Goal: Task Accomplishment & Management: Complete application form

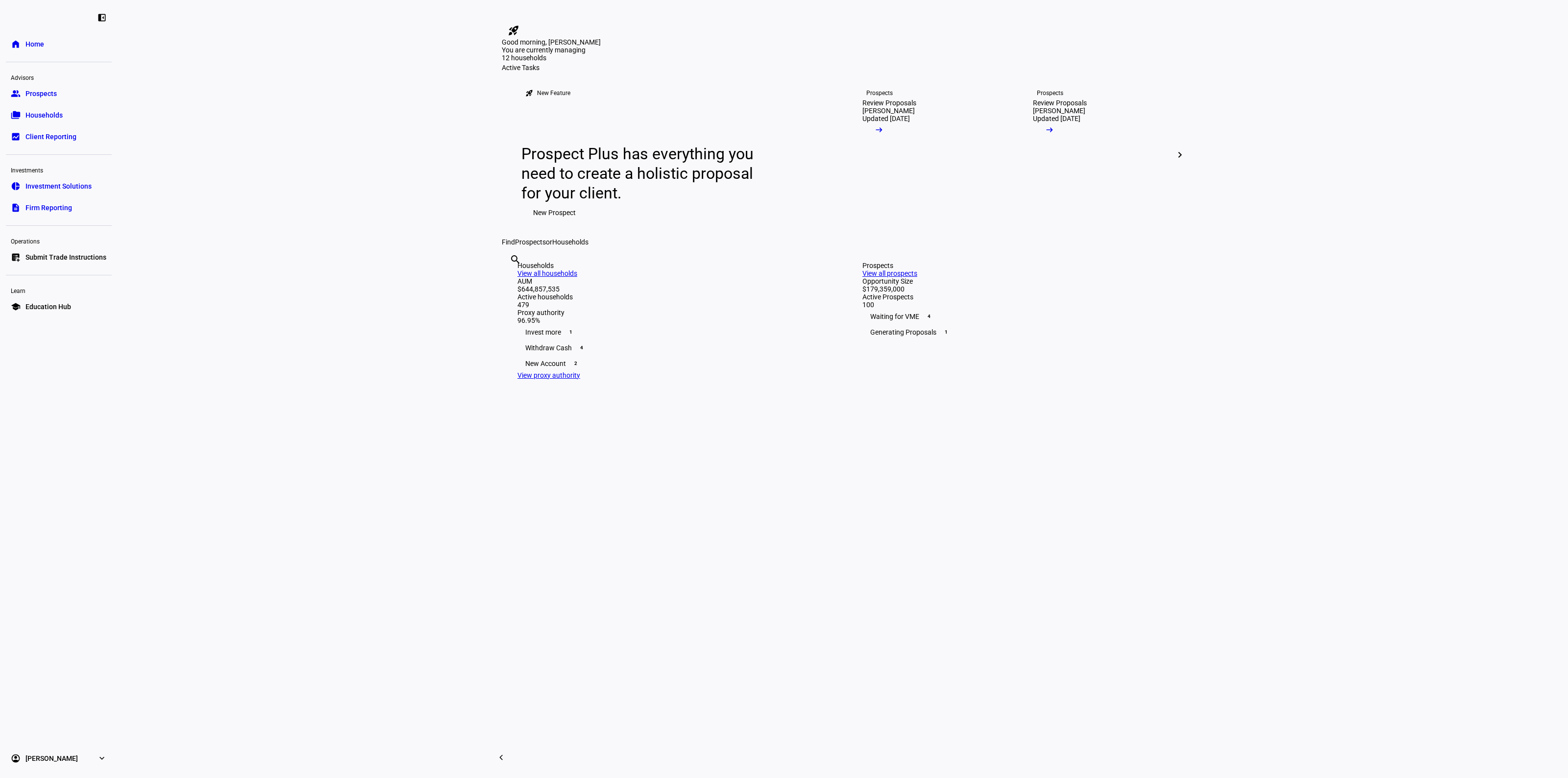
scroll to position [306, 0]
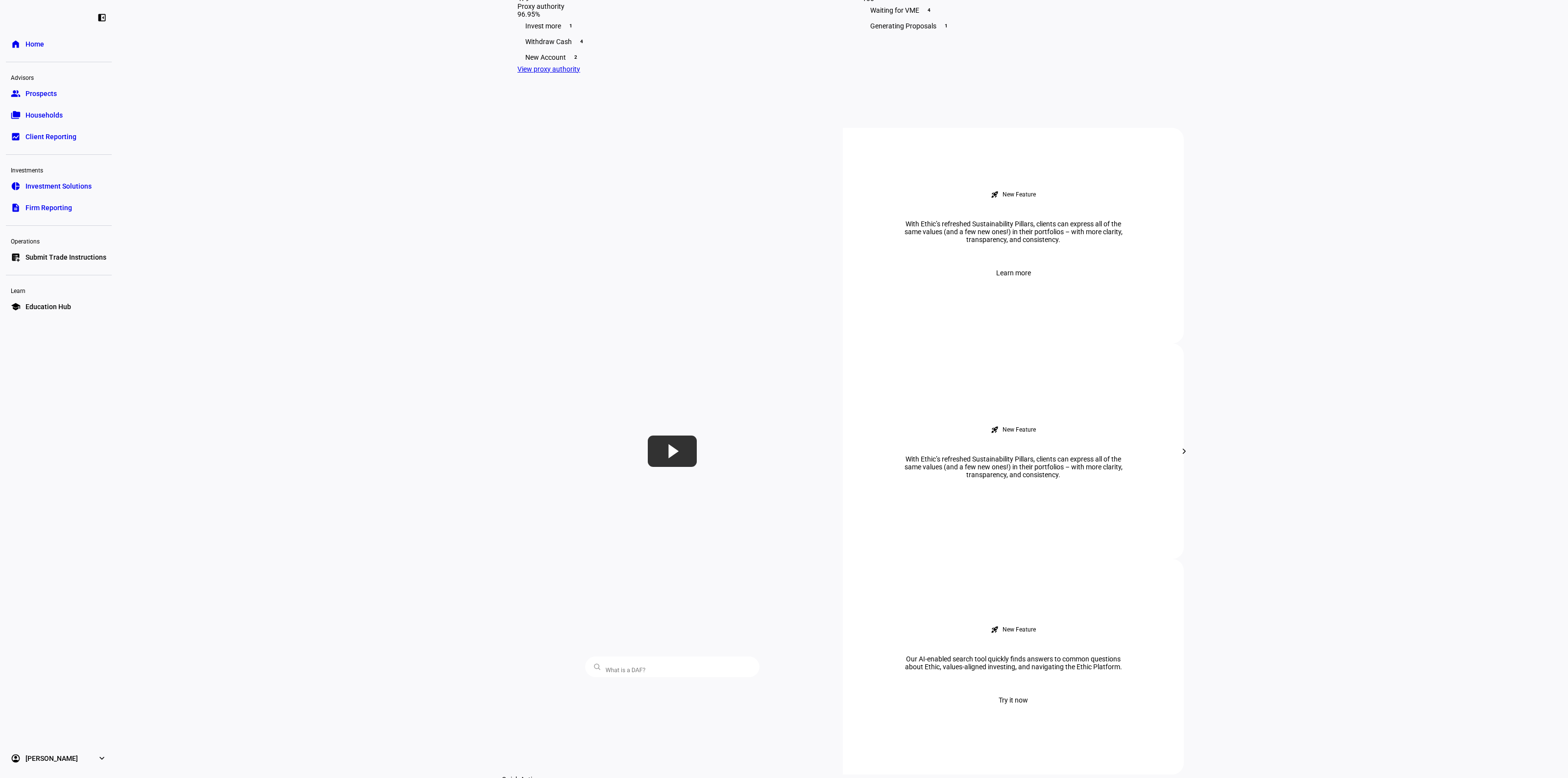
click at [403, 241] on eth-layout-page-content "rocket_launch Product Updates The latest features and improvements Powered by L…" at bounding box center [842, 389] width 1451 height 778
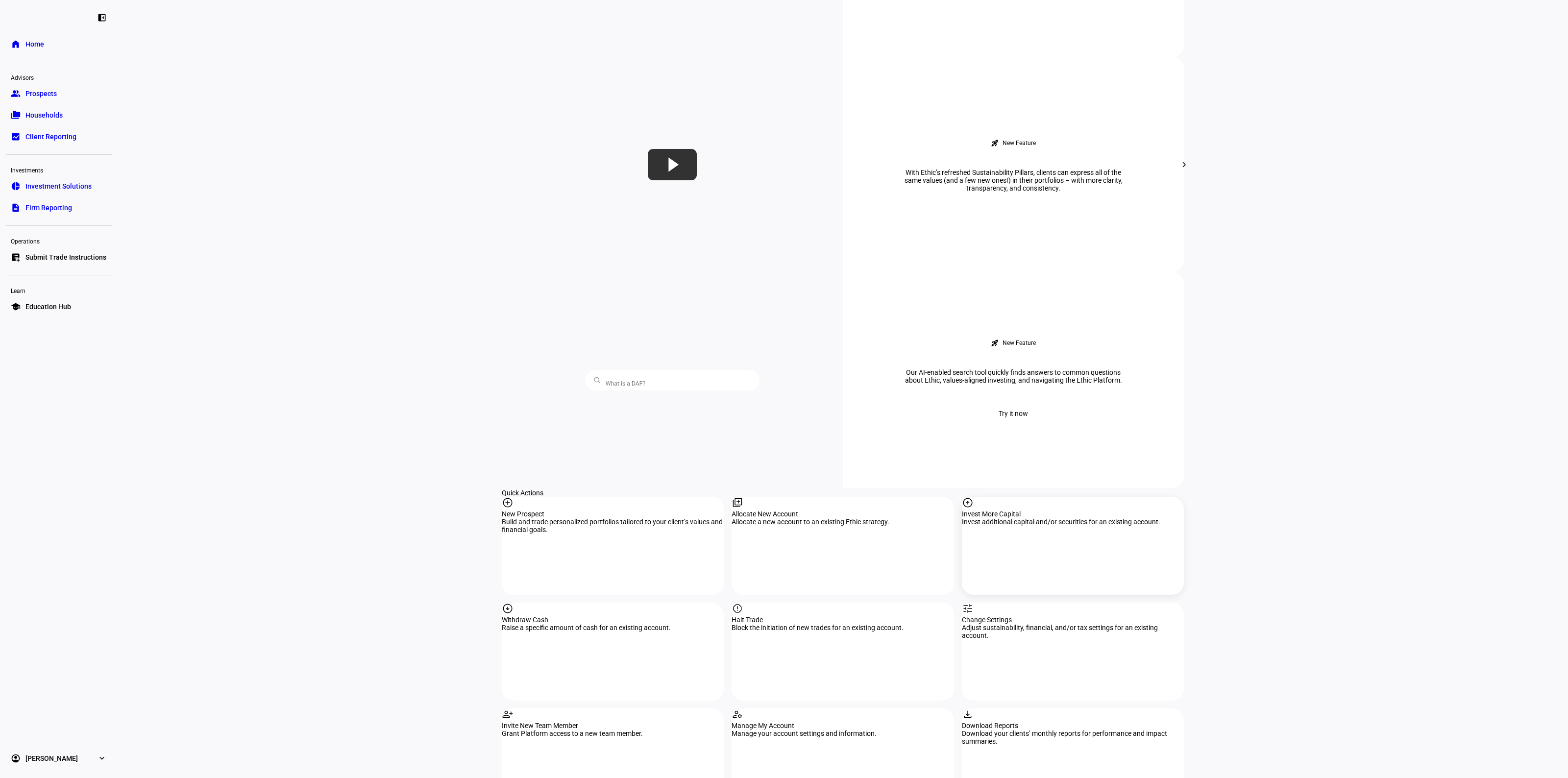
scroll to position [613, 0]
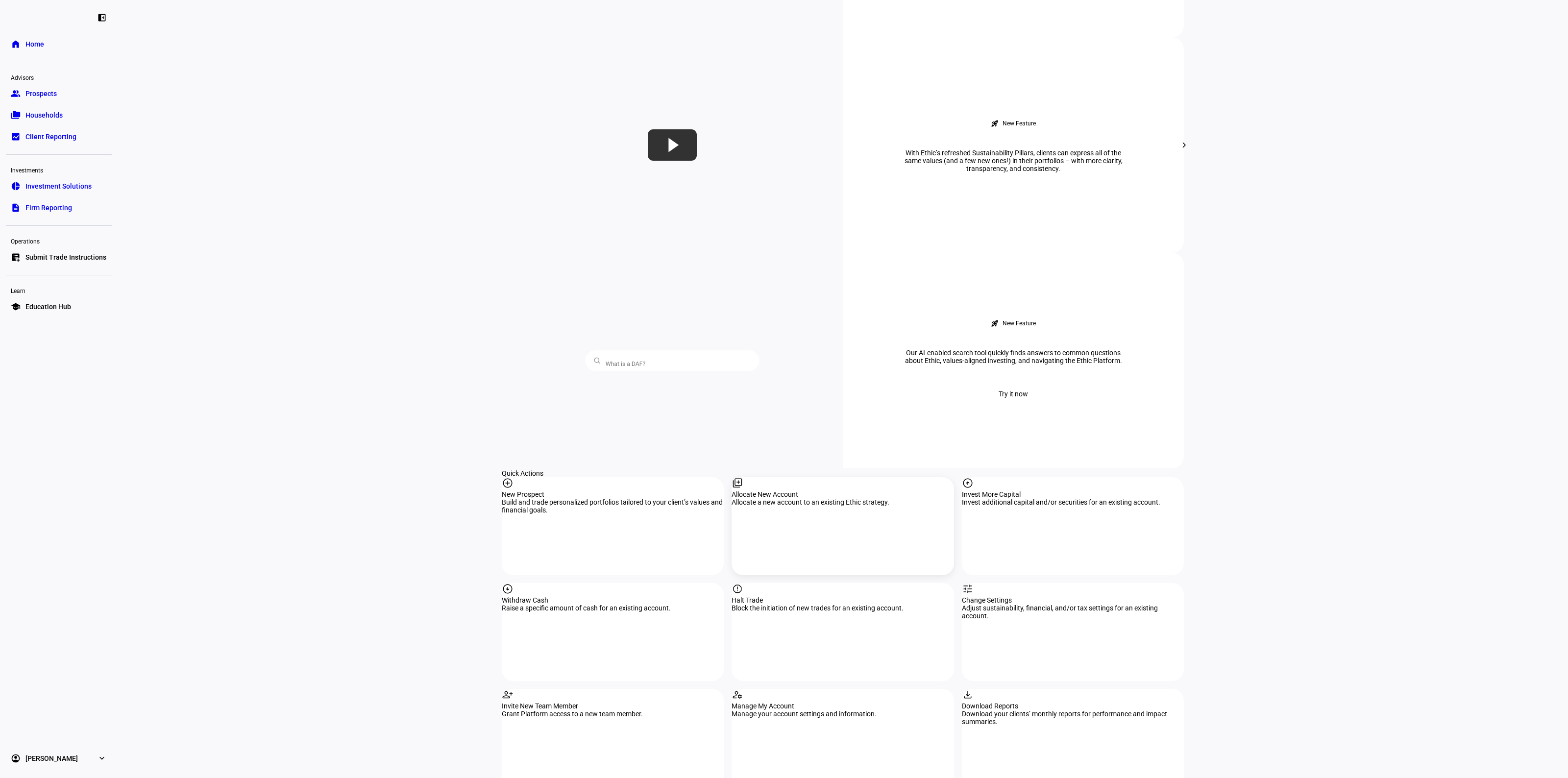
click at [781, 478] on div "library_add Allocate New Account Allocate a new account to an existing Ethic st…" at bounding box center [842, 527] width 222 height 98
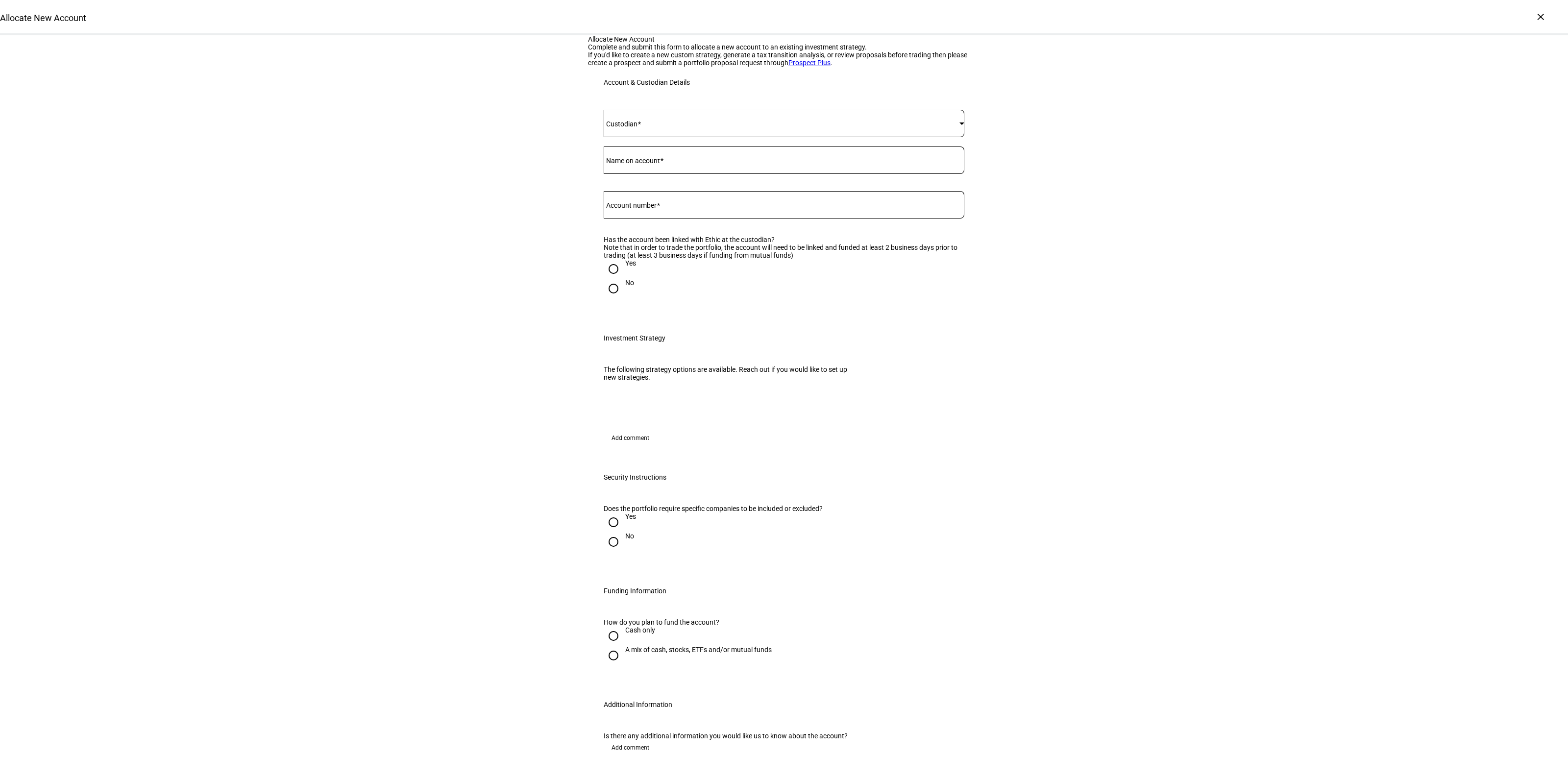
click at [662, 138] on div at bounding box center [783, 123] width 360 height 28
click at [655, 359] on mat-option "[PERSON_NAME]" at bounding box center [780, 367] width 360 height 24
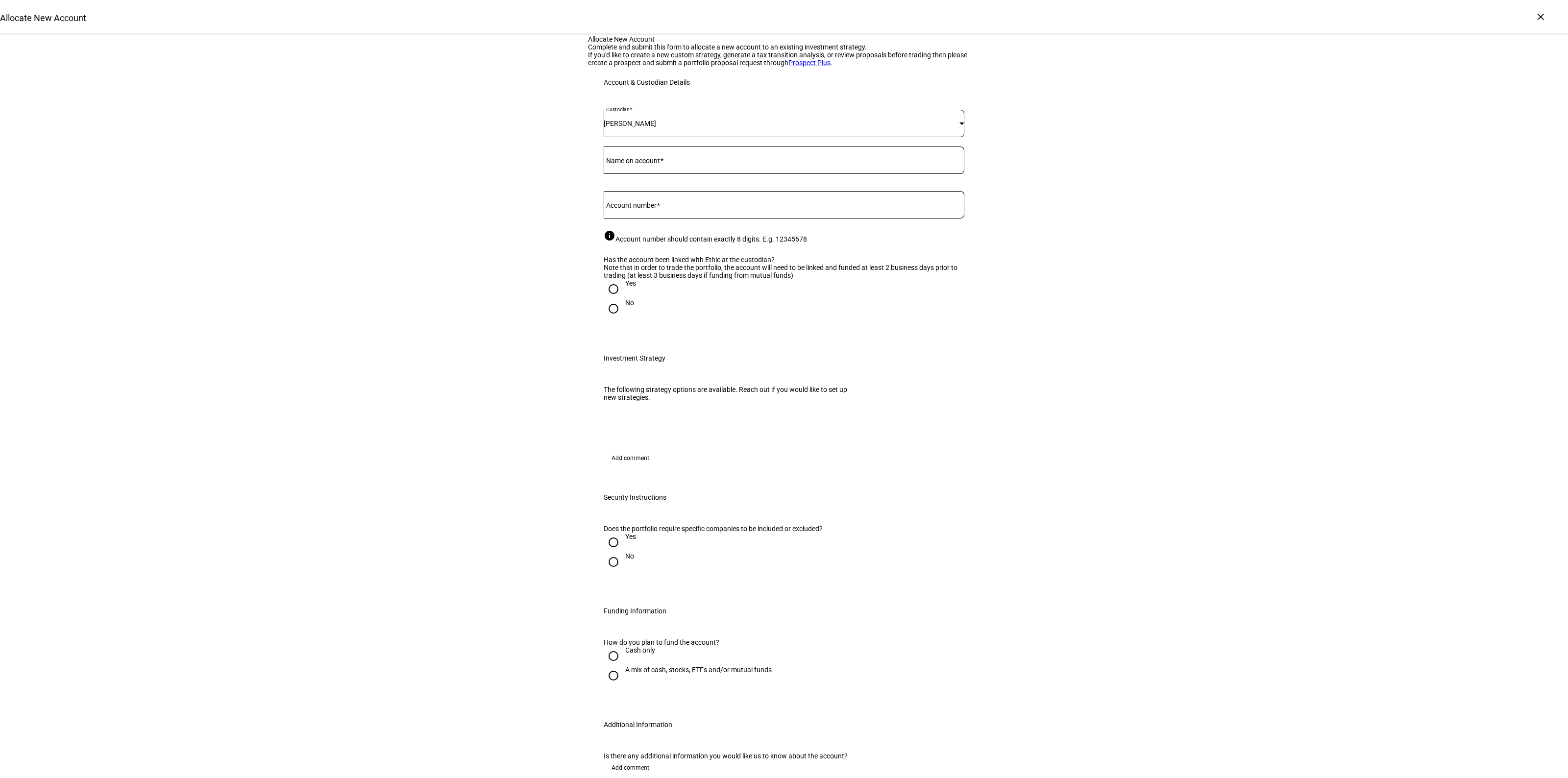
drag, startPoint x: 628, startPoint y: 311, endPoint x: 638, endPoint y: 309, distance: 10.2
click at [628, 209] on mat-label "Account number" at bounding box center [631, 205] width 51 height 8
click at [628, 207] on input "Account number" at bounding box center [783, 203] width 360 height 8
paste input "75438352"
type input "75438352"
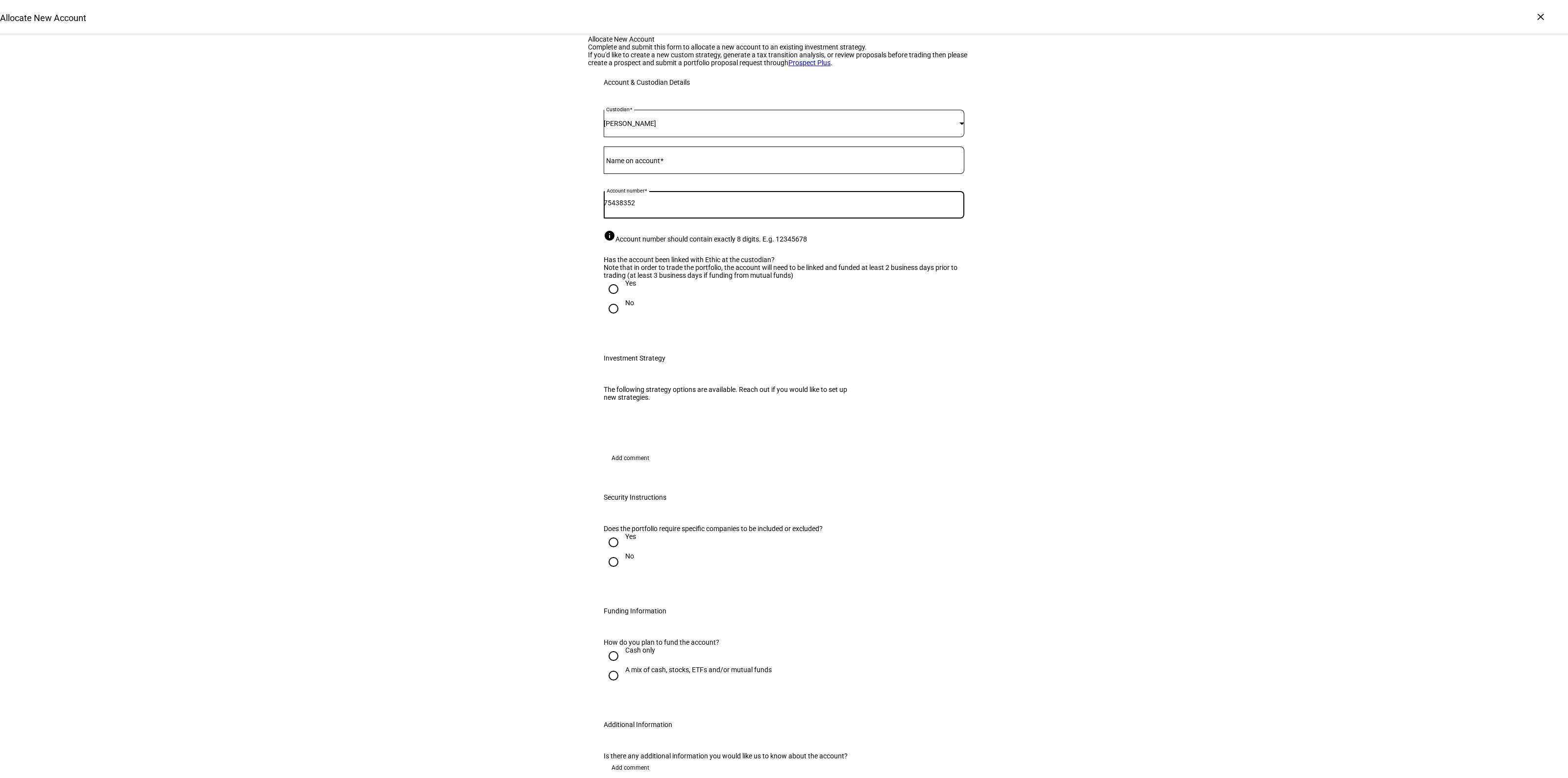
click at [662, 165] on span at bounding box center [662, 160] width 3 height 8
click at [662, 162] on input "Name on account" at bounding box center [783, 158] width 360 height 8
type input "[PERSON_NAME]"
click at [625, 316] on div "No" at bounding box center [630, 307] width 8 height 18
click at [620, 318] on input "No" at bounding box center [613, 308] width 19 height 19
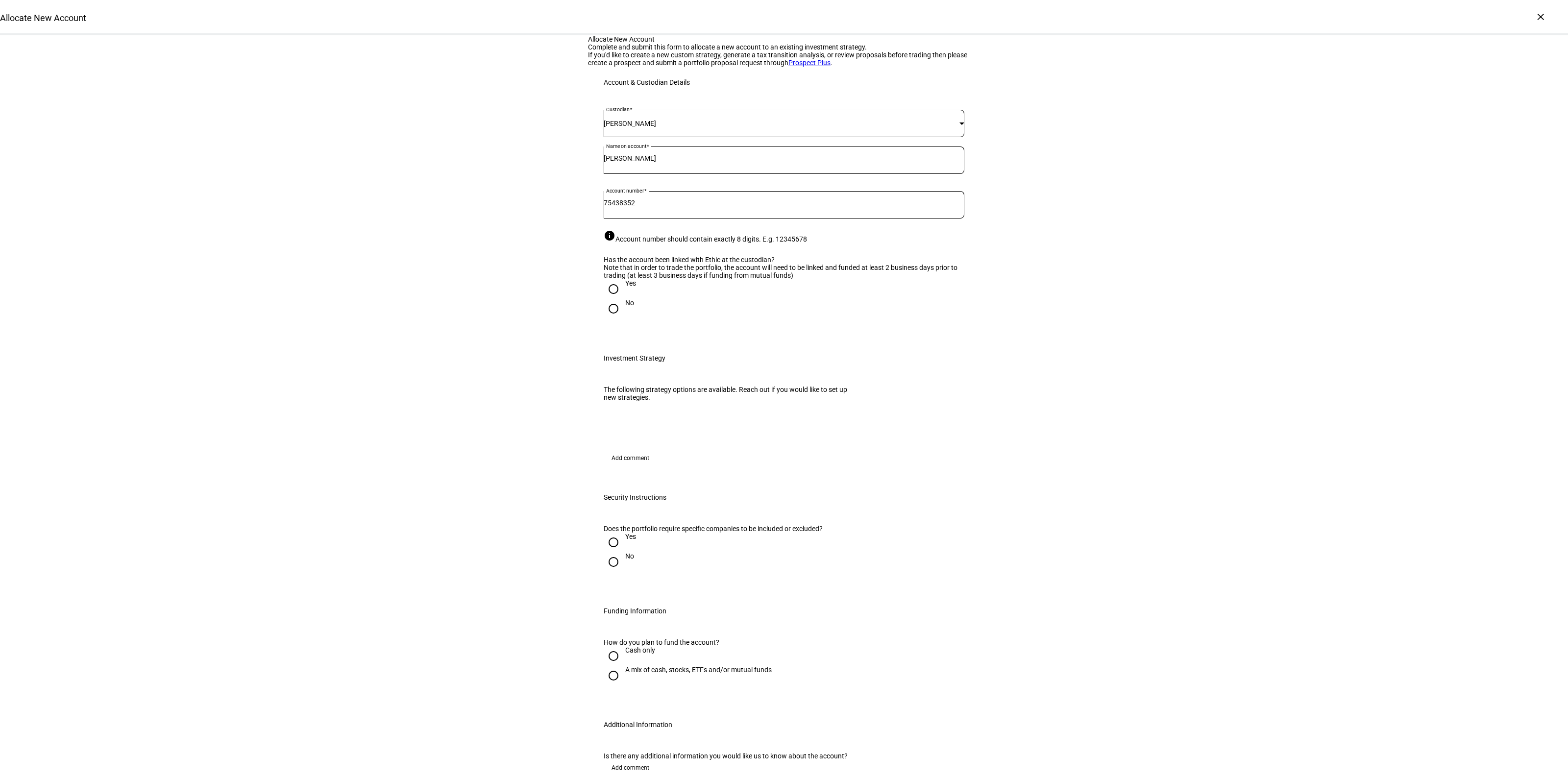
radio input "true"
click at [625, 287] on div "Yes" at bounding box center [630, 283] width 11 height 8
click at [621, 299] on input "Yes" at bounding box center [613, 289] width 19 height 19
radio input "true"
drag, startPoint x: 475, startPoint y: 467, endPoint x: 493, endPoint y: 471, distance: 18.4
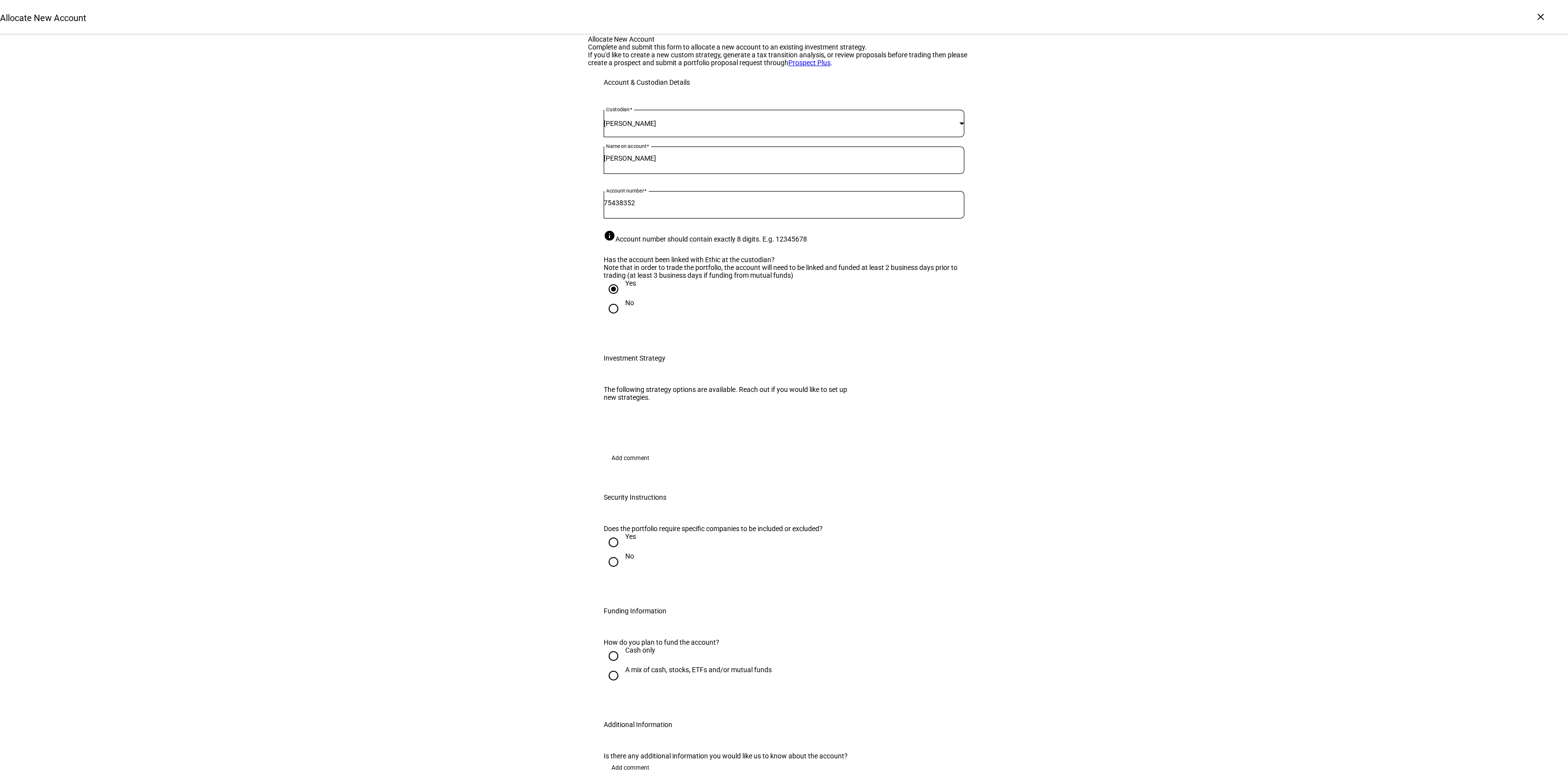
click at [477, 468] on div "Allocate New Account Complete and submit this form to allocate a new account to…" at bounding box center [784, 538] width 1568 height 1004
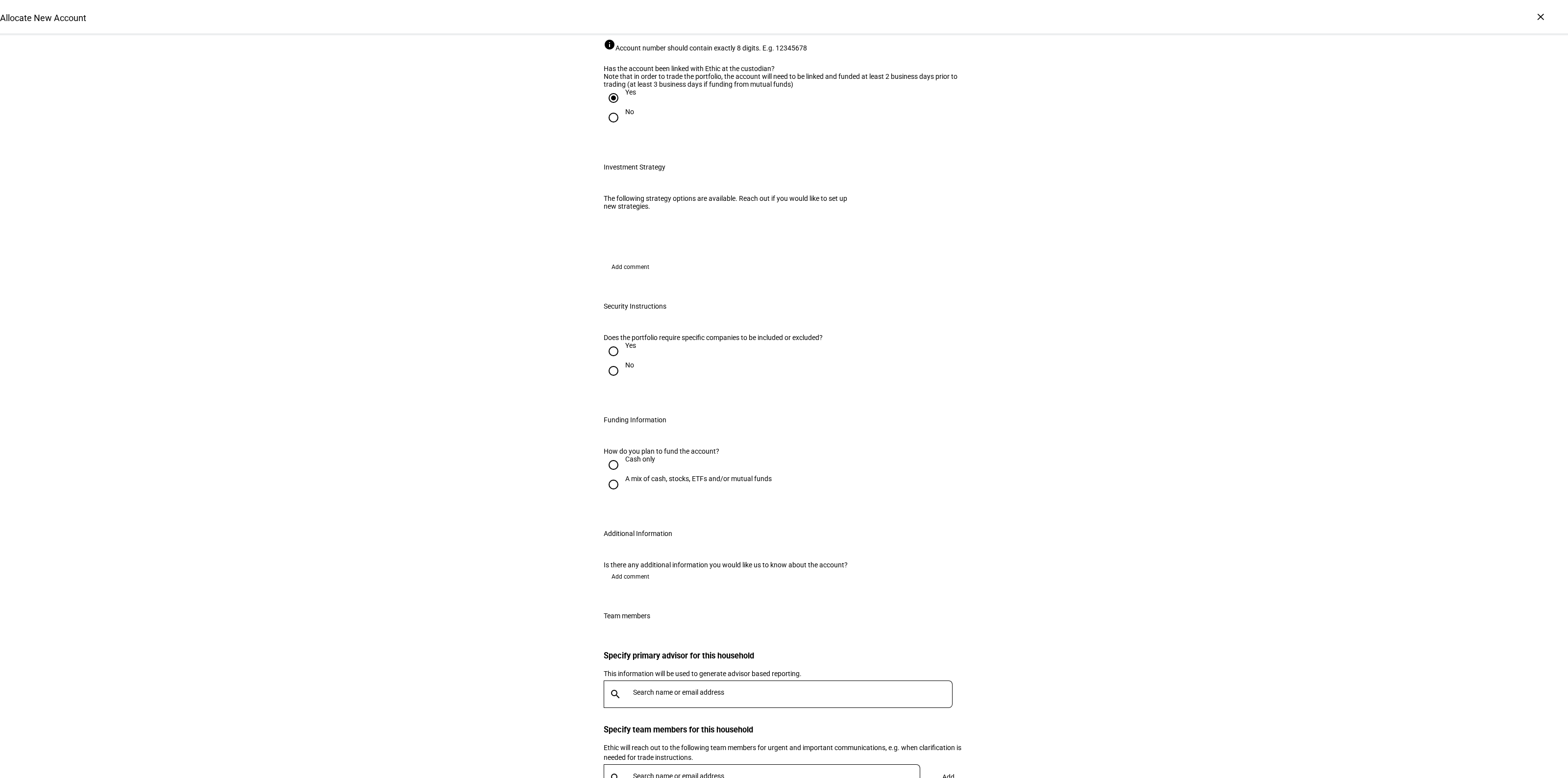
scroll to position [306, 0]
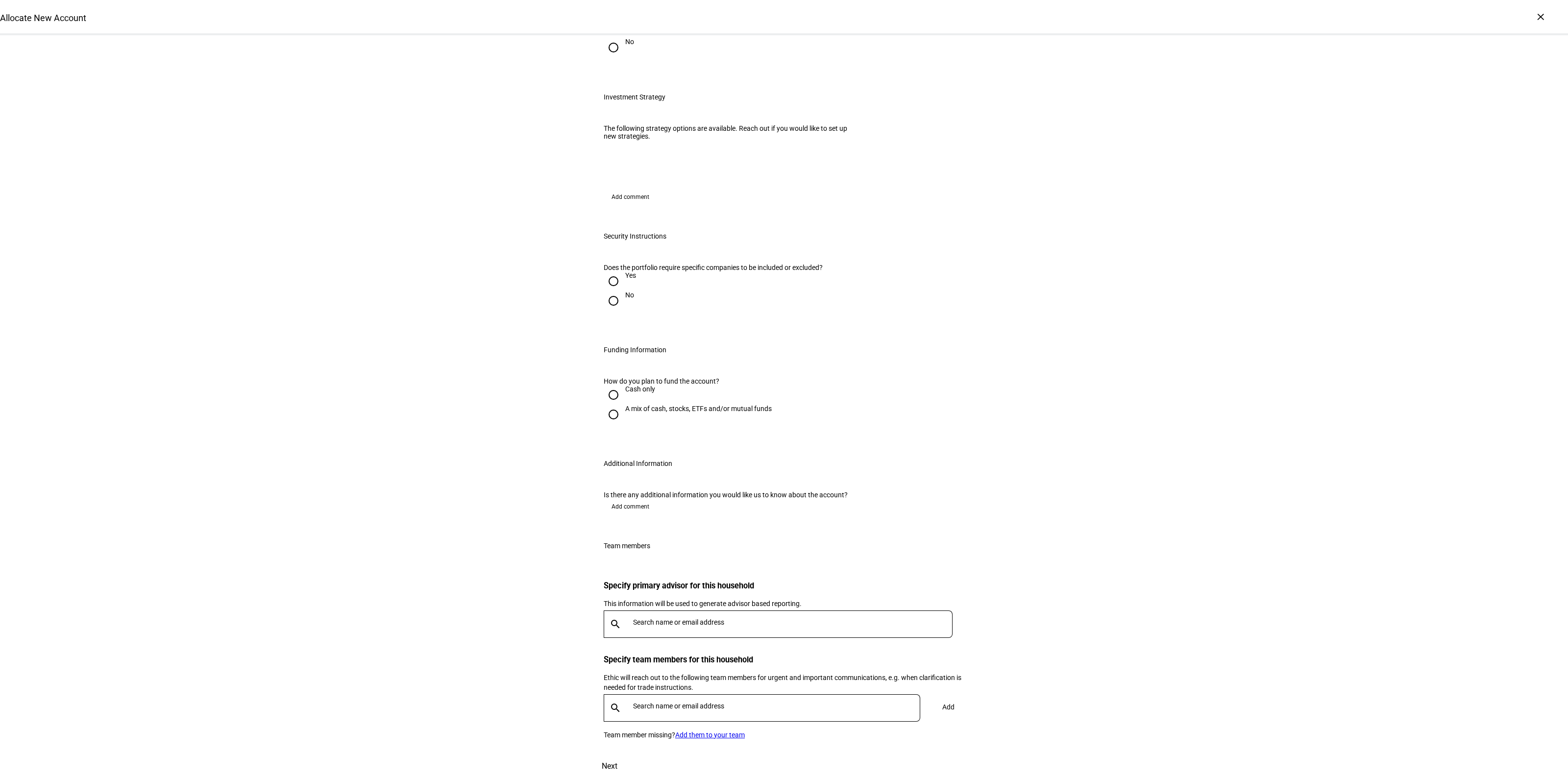
click at [625, 205] on span "Add comment" at bounding box center [630, 197] width 38 height 16
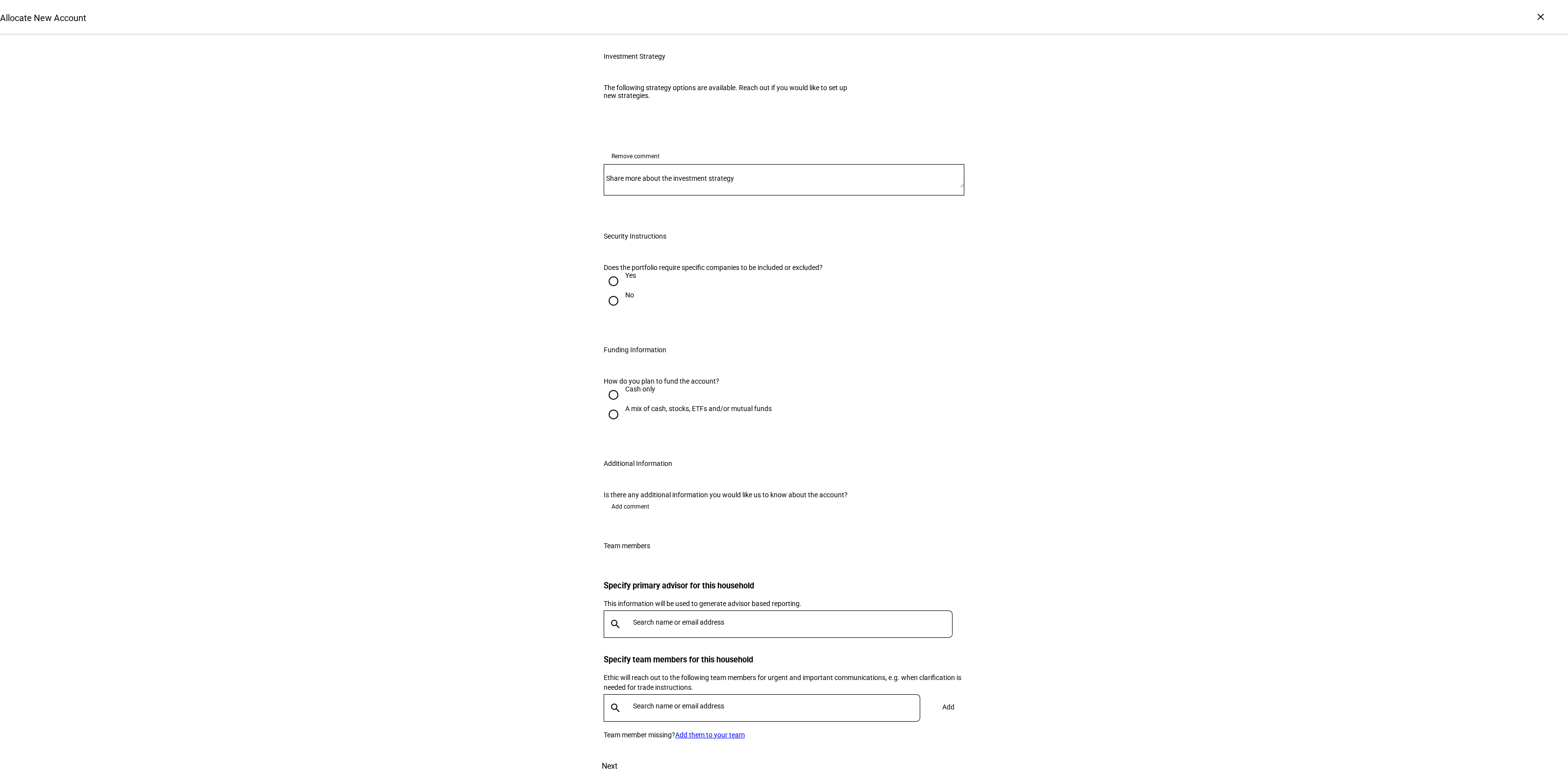
click at [626, 165] on span "Remove comment" at bounding box center [635, 156] width 48 height 16
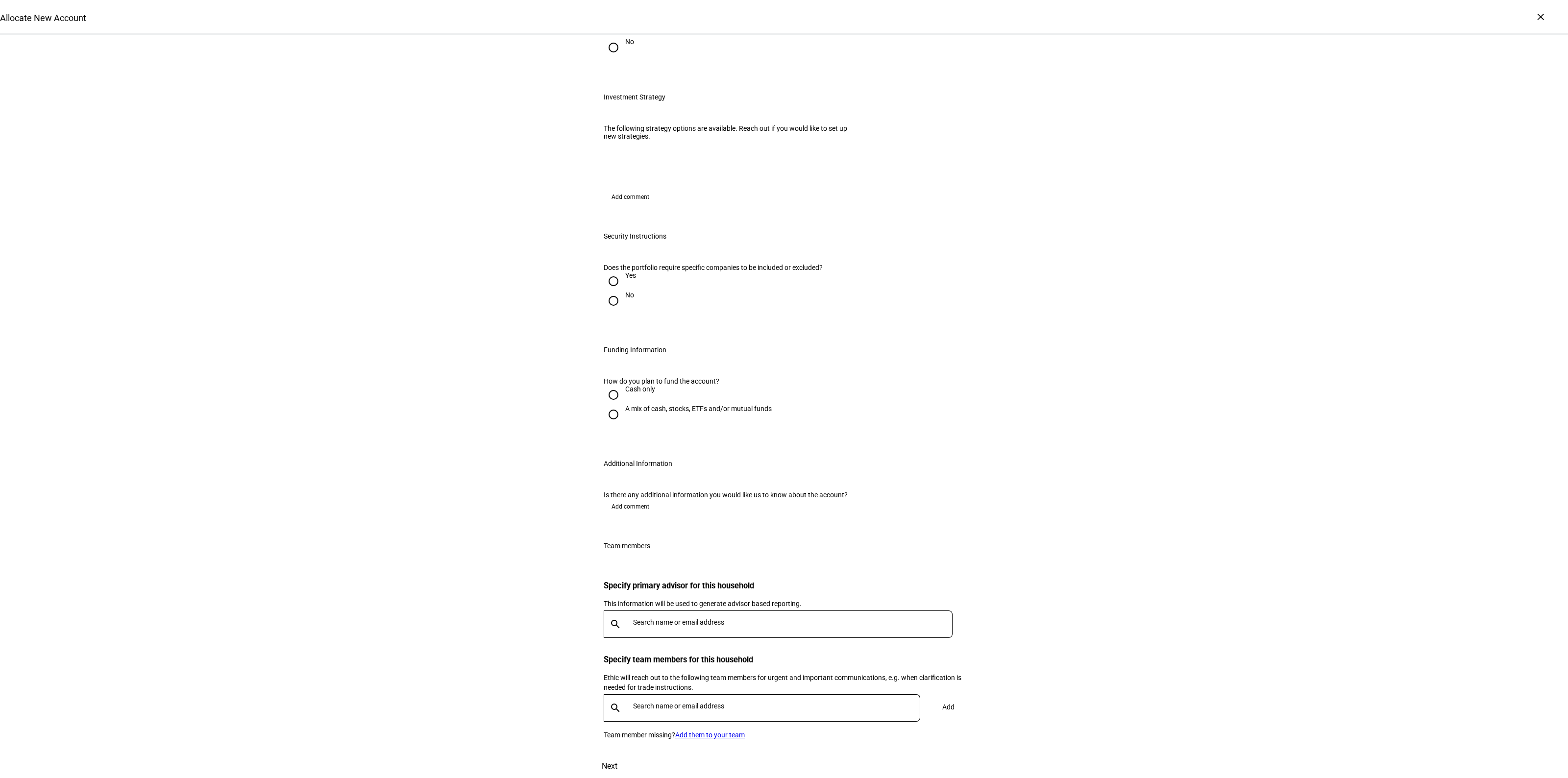
click at [473, 420] on div "Allocate New Account Complete and submit this form to allocate a new account to…" at bounding box center [784, 276] width 1568 height 1004
drag, startPoint x: 619, startPoint y: 430, endPoint x: 619, endPoint y: 424, distance: 6.0
click at [614, 291] on input "No" at bounding box center [613, 300] width 19 height 19
radio input "true"
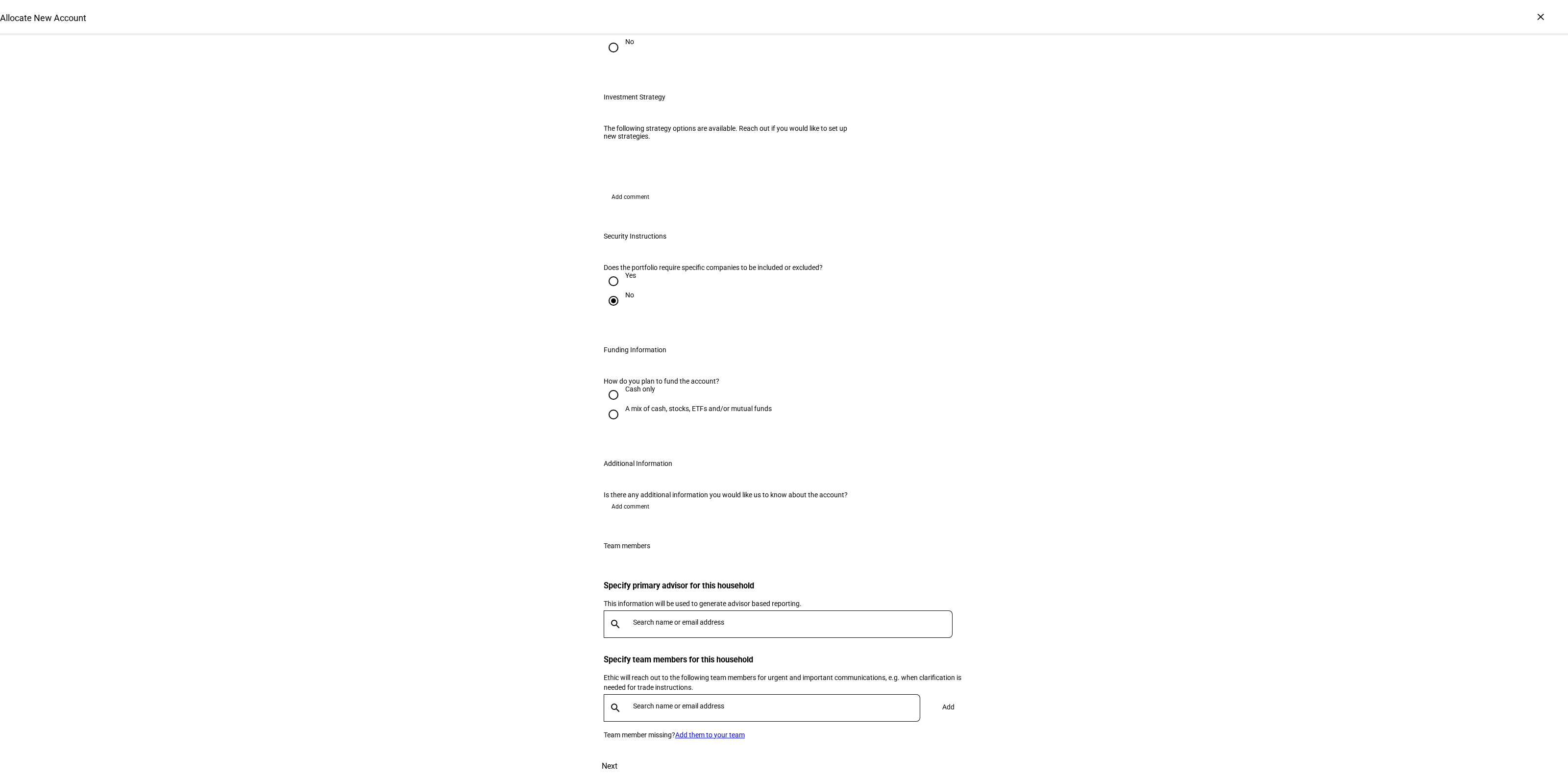
click at [610, 405] on input "A mix of cash, stocks, ETFs and/or mutual funds" at bounding box center [613, 414] width 19 height 19
radio input "true"
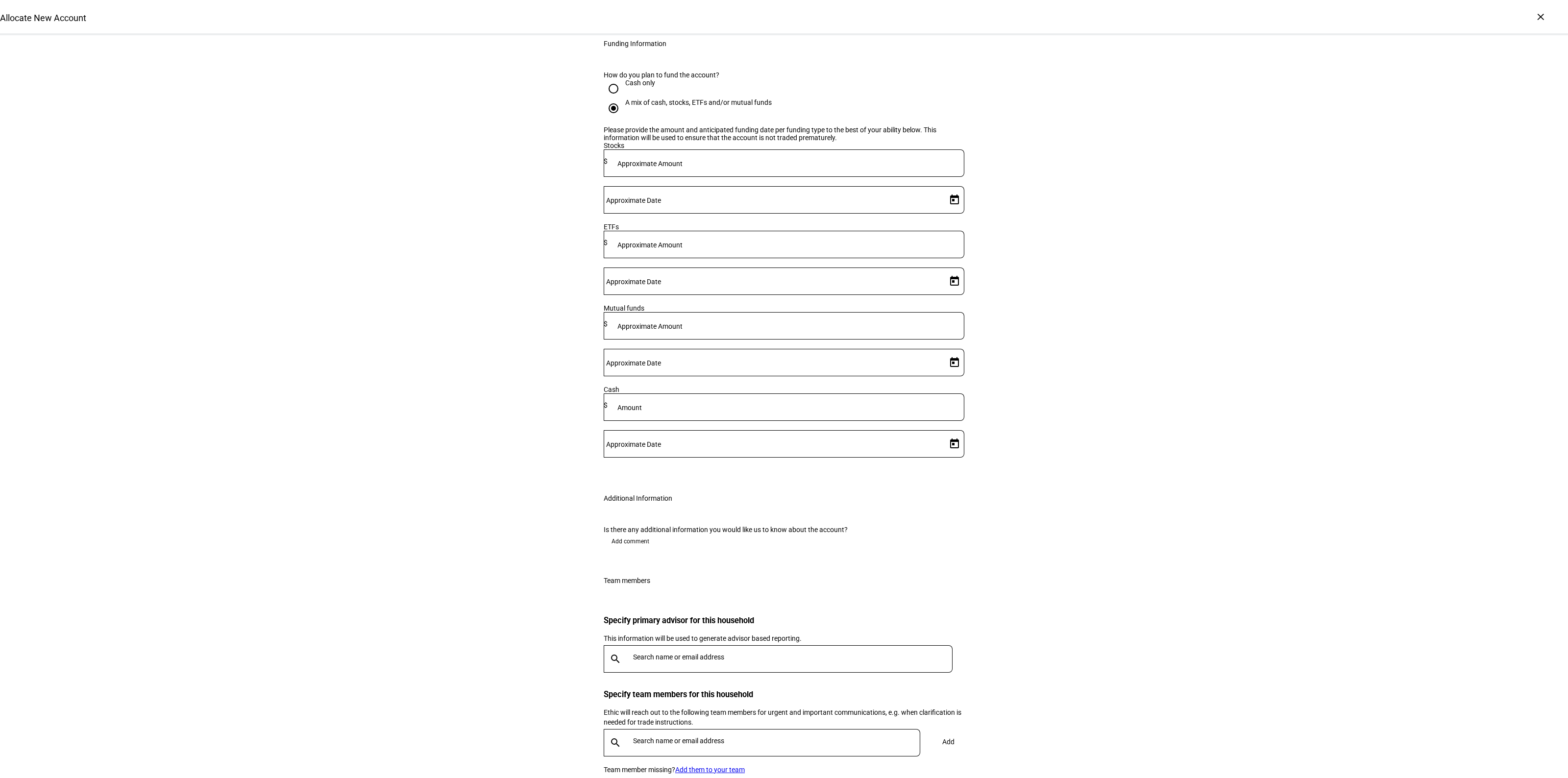
drag, startPoint x: 760, startPoint y: 391, endPoint x: 808, endPoint y: 390, distance: 48.0
click at [683, 168] on mat-label "Approximate Amount" at bounding box center [650, 163] width 65 height 8
type input "611,000"
click at [683, 249] on mat-label "Approximate Amount" at bounding box center [650, 245] width 65 height 8
type input "175,000"
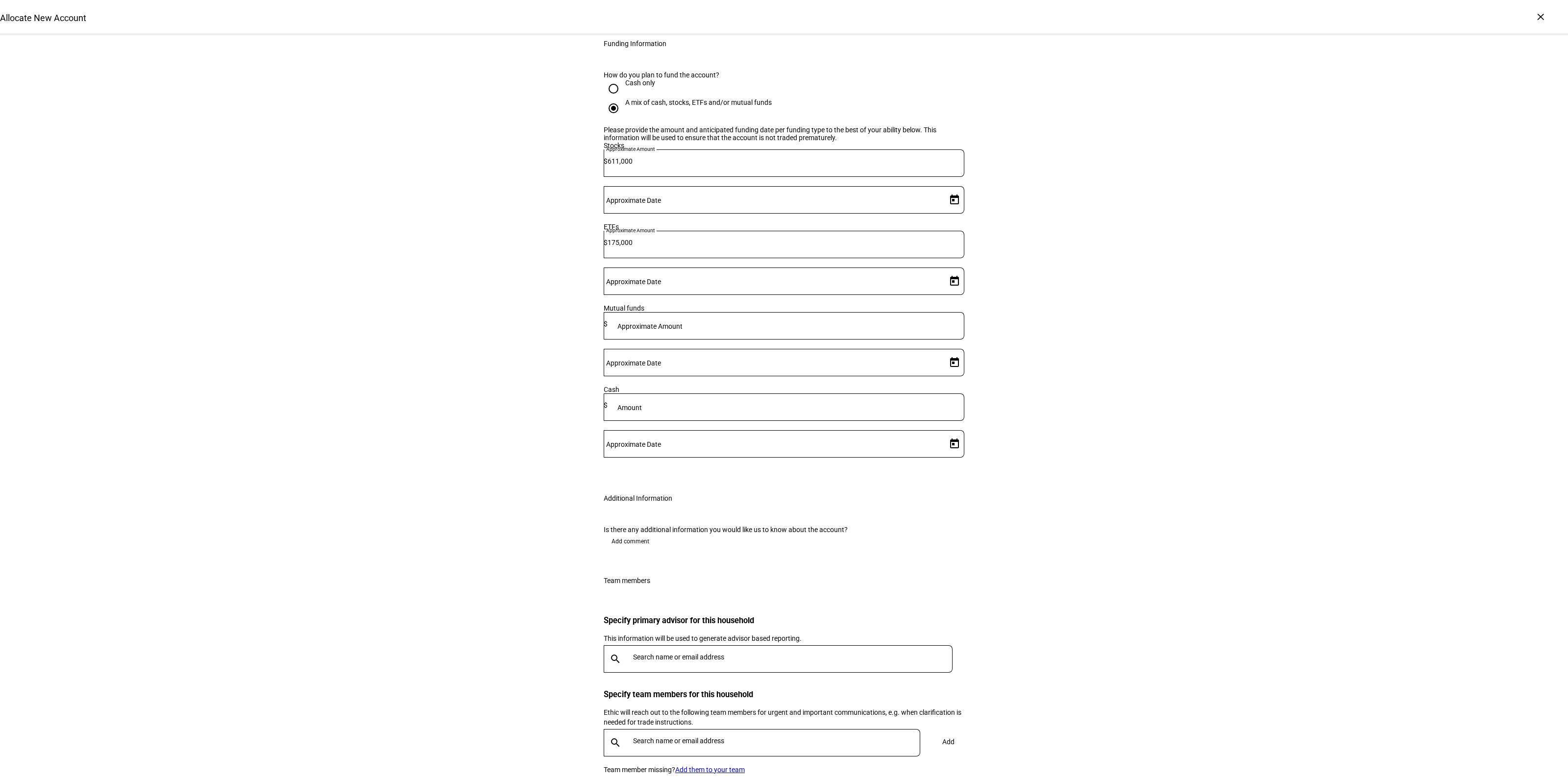
click at [949, 212] on span "Open calendar" at bounding box center [954, 200] width 24 height 24
drag, startPoint x: 889, startPoint y: 512, endPoint x: 919, endPoint y: 478, distance: 45.3
click at [889, 513] on span "9" at bounding box center [888, 509] width 18 height 18
type input "[DATE]"
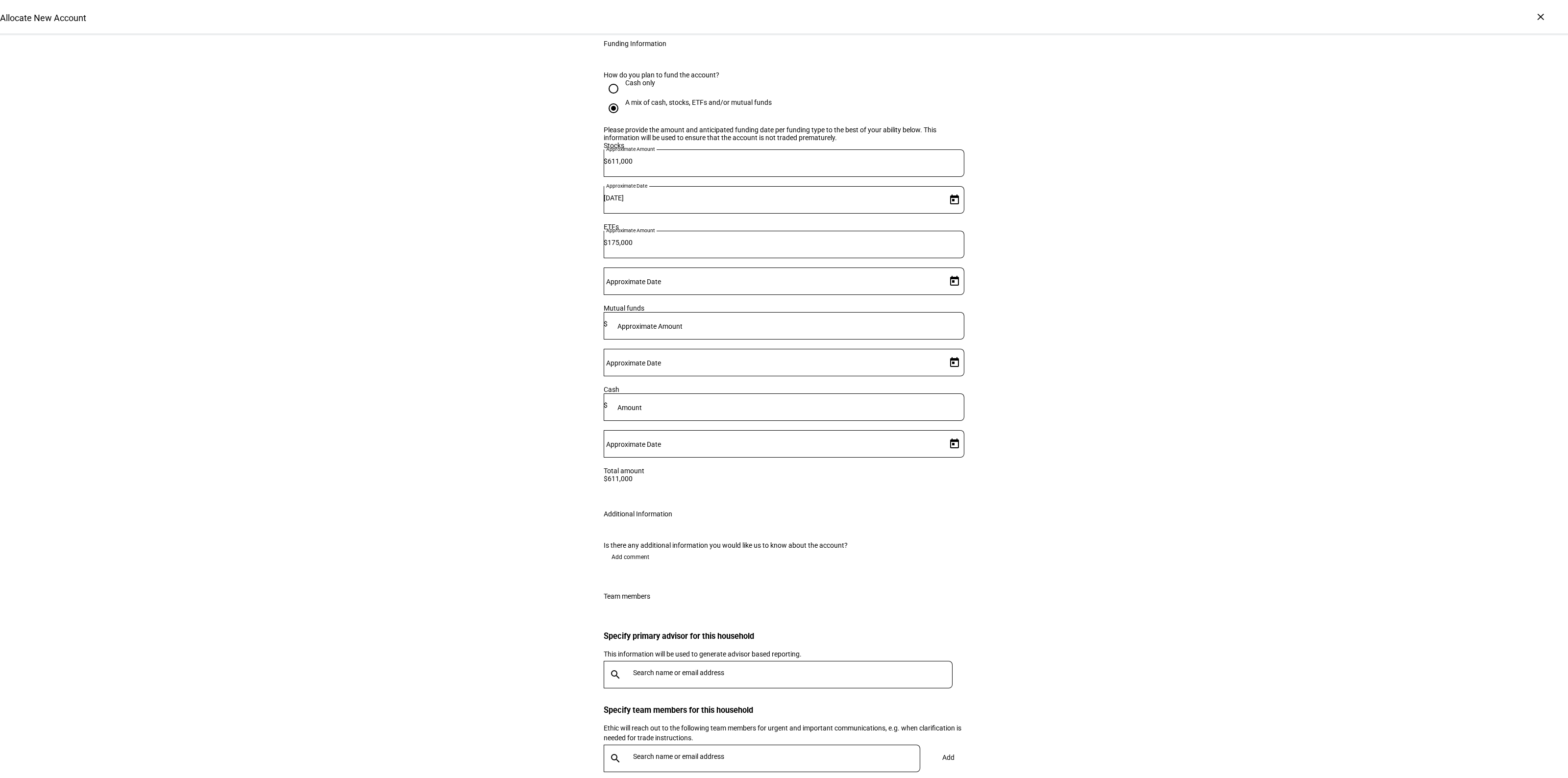
drag, startPoint x: 937, startPoint y: 428, endPoint x: 942, endPoint y: 431, distance: 5.8
click at [943, 293] on span "Open calendar" at bounding box center [954, 281] width 24 height 24
click at [944, 432] on div at bounding box center [784, 389] width 1568 height 778
click at [943, 293] on span "Open calendar" at bounding box center [954, 281] width 24 height 24
click at [890, 543] on span "9" at bounding box center [888, 544] width 18 height 18
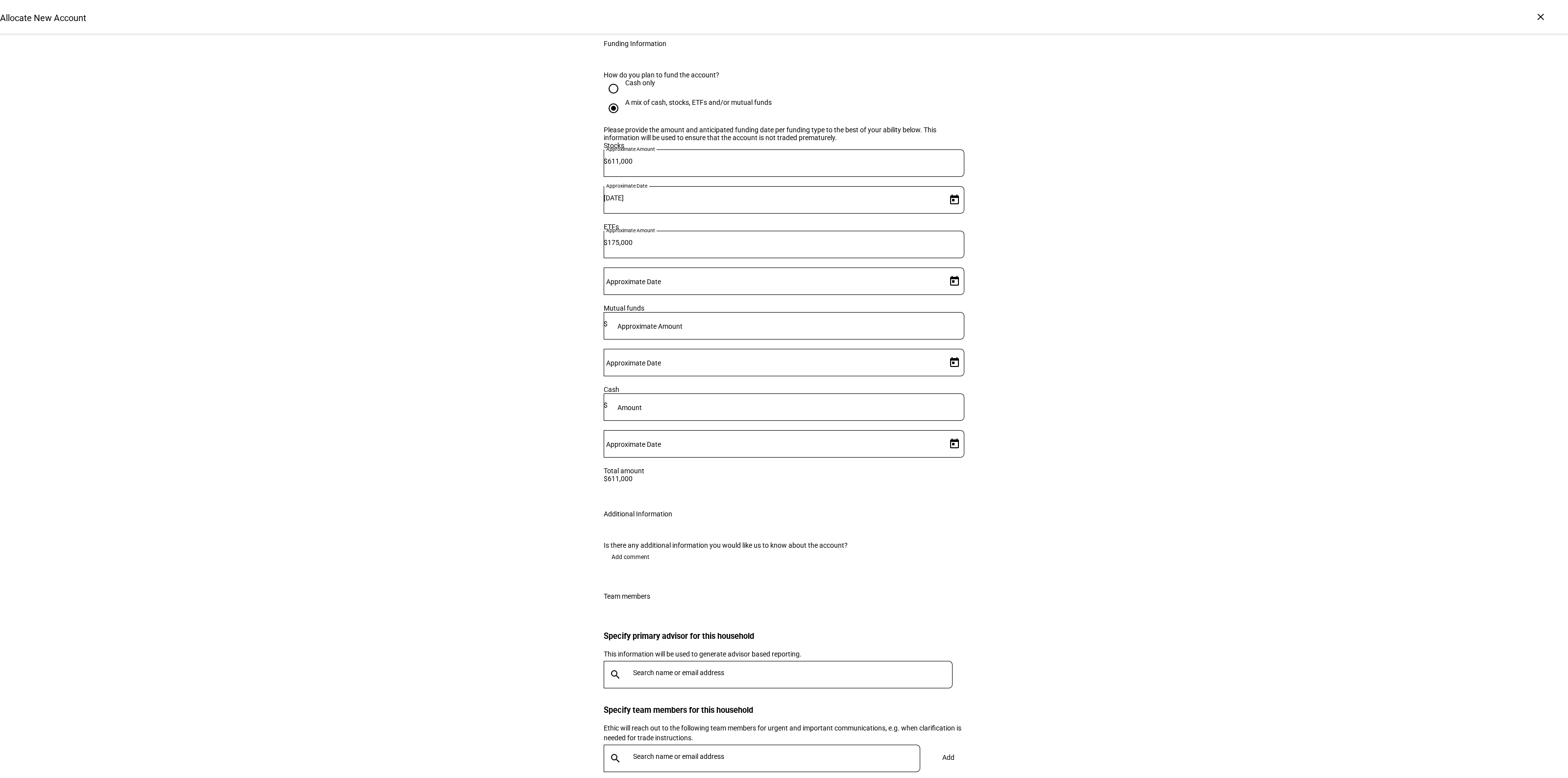
type input "[DATE]"
click at [1127, 520] on div "Allocate New Account Complete and submit this form to allocate a new account to…" at bounding box center [784, 148] width 1568 height 1361
click at [621, 565] on span "Add comment" at bounding box center [630, 557] width 38 height 16
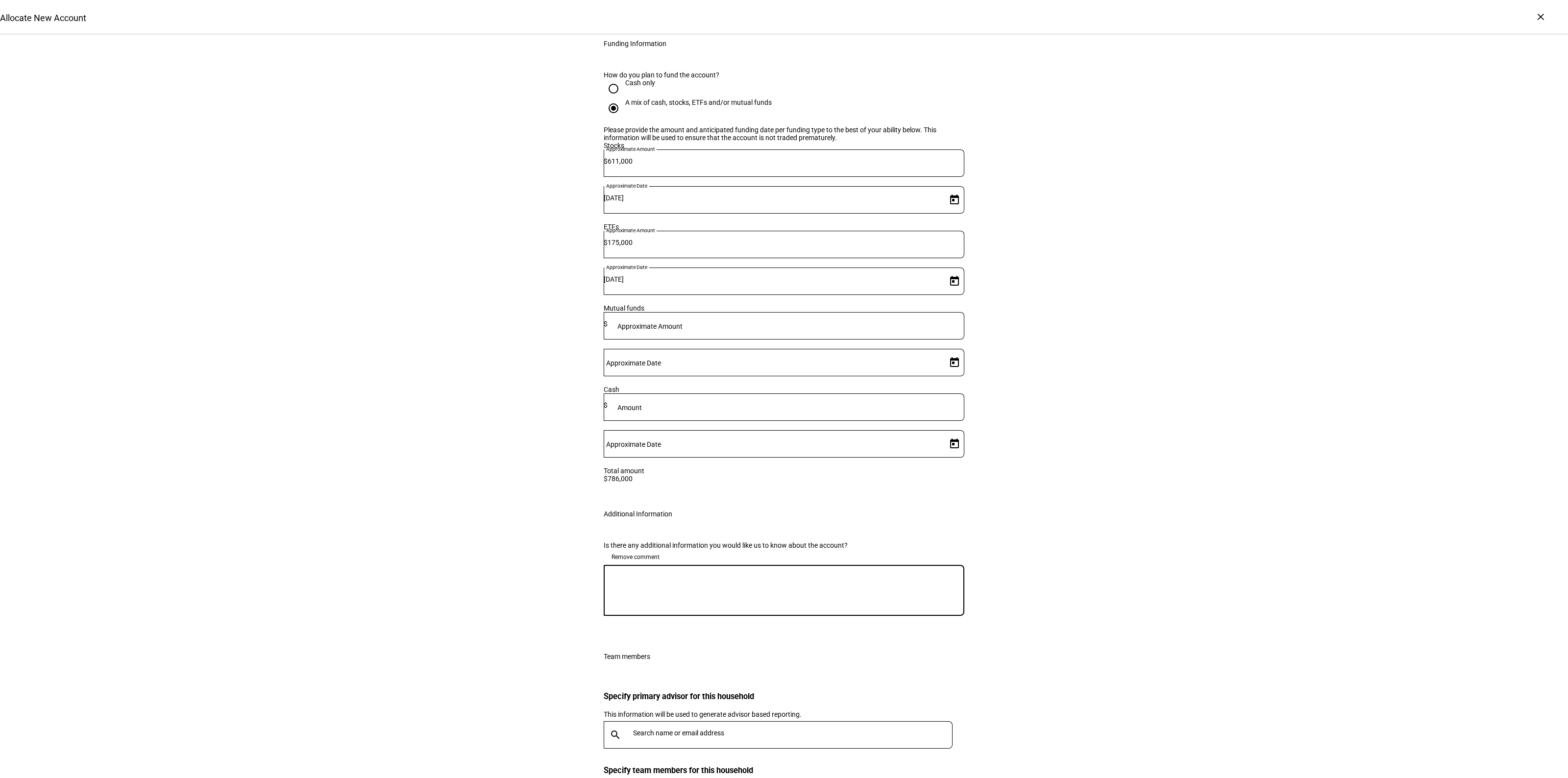
drag, startPoint x: 688, startPoint y: 667, endPoint x: 716, endPoint y: 659, distance: 29.1
click at [689, 608] on textarea at bounding box center [783, 591] width 360 height 35
type textarea "Okay with gains to"
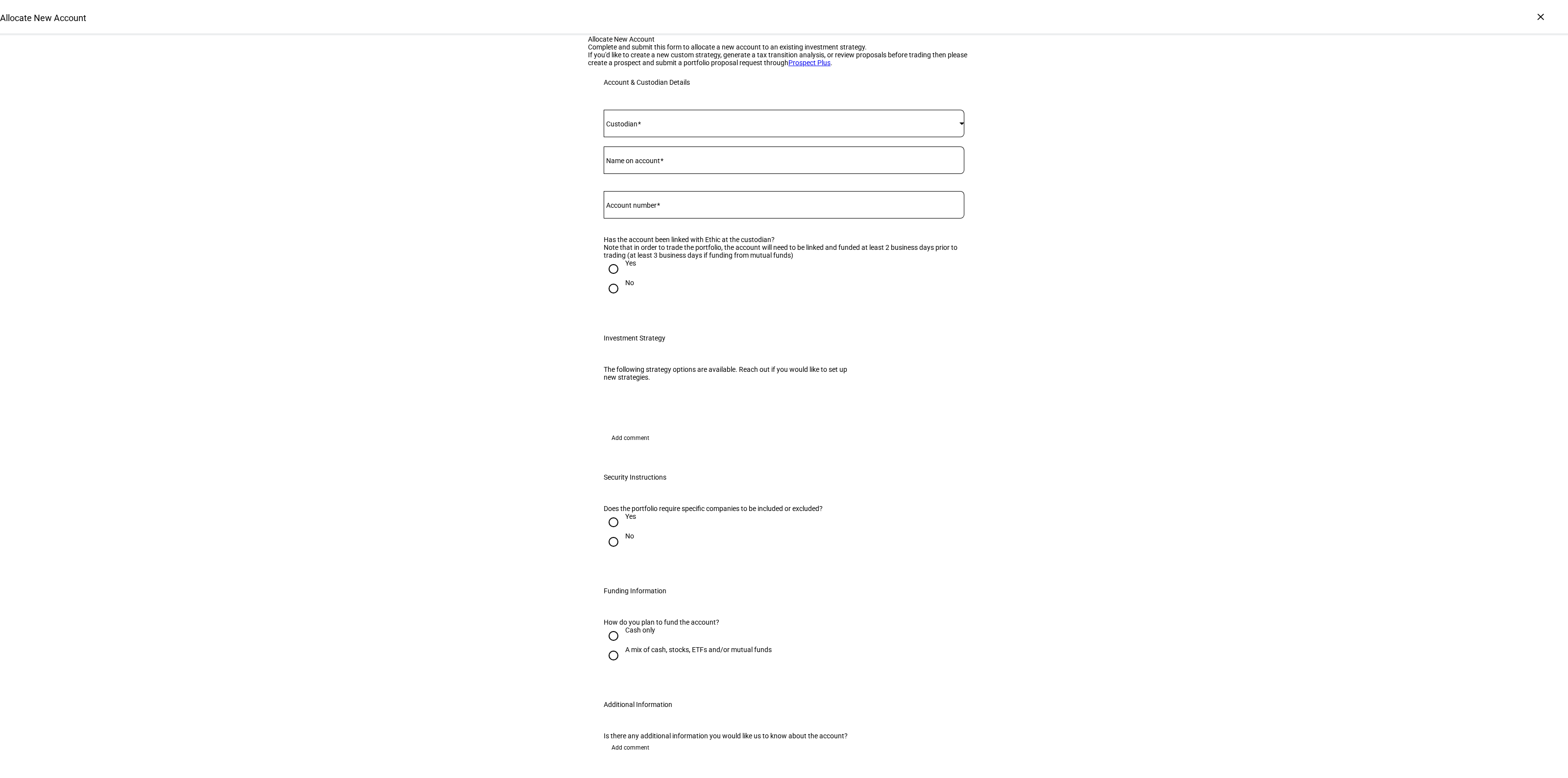
click at [641, 138] on div at bounding box center [783, 123] width 360 height 28
click at [643, 356] on mat-option "[PERSON_NAME]" at bounding box center [780, 367] width 360 height 24
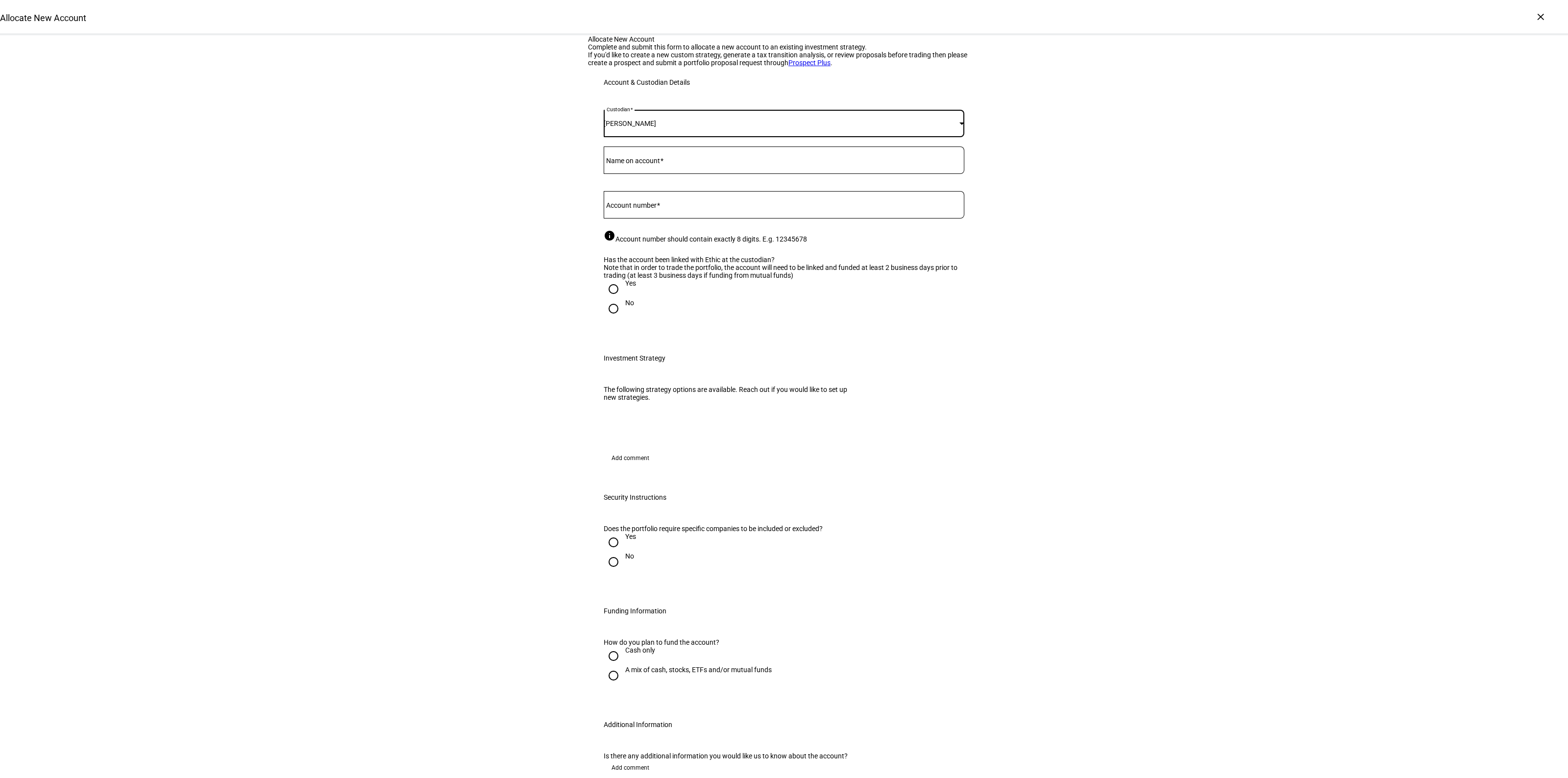
click at [673, 219] on div at bounding box center [783, 204] width 360 height 28
paste input "75438352"
type input "75438352"
click at [673, 162] on input "Name on account" at bounding box center [783, 158] width 360 height 8
type input "[PERSON_NAME]"
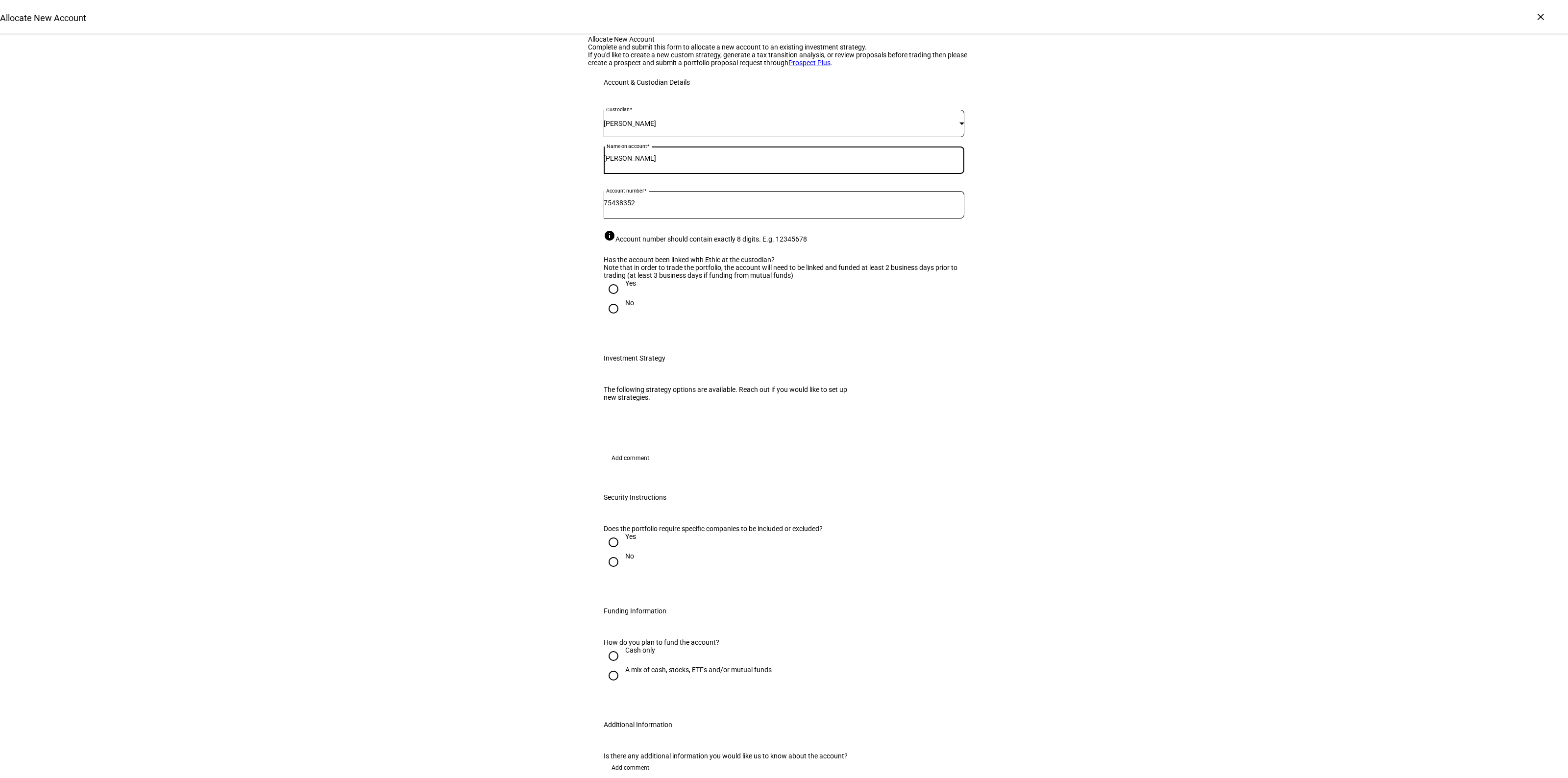
click at [610, 299] on input "Yes" at bounding box center [613, 289] width 19 height 19
radio input "true"
click at [523, 456] on div "Allocate New Account Complete and submit this form to allocate a new account to…" at bounding box center [784, 538] width 1568 height 1004
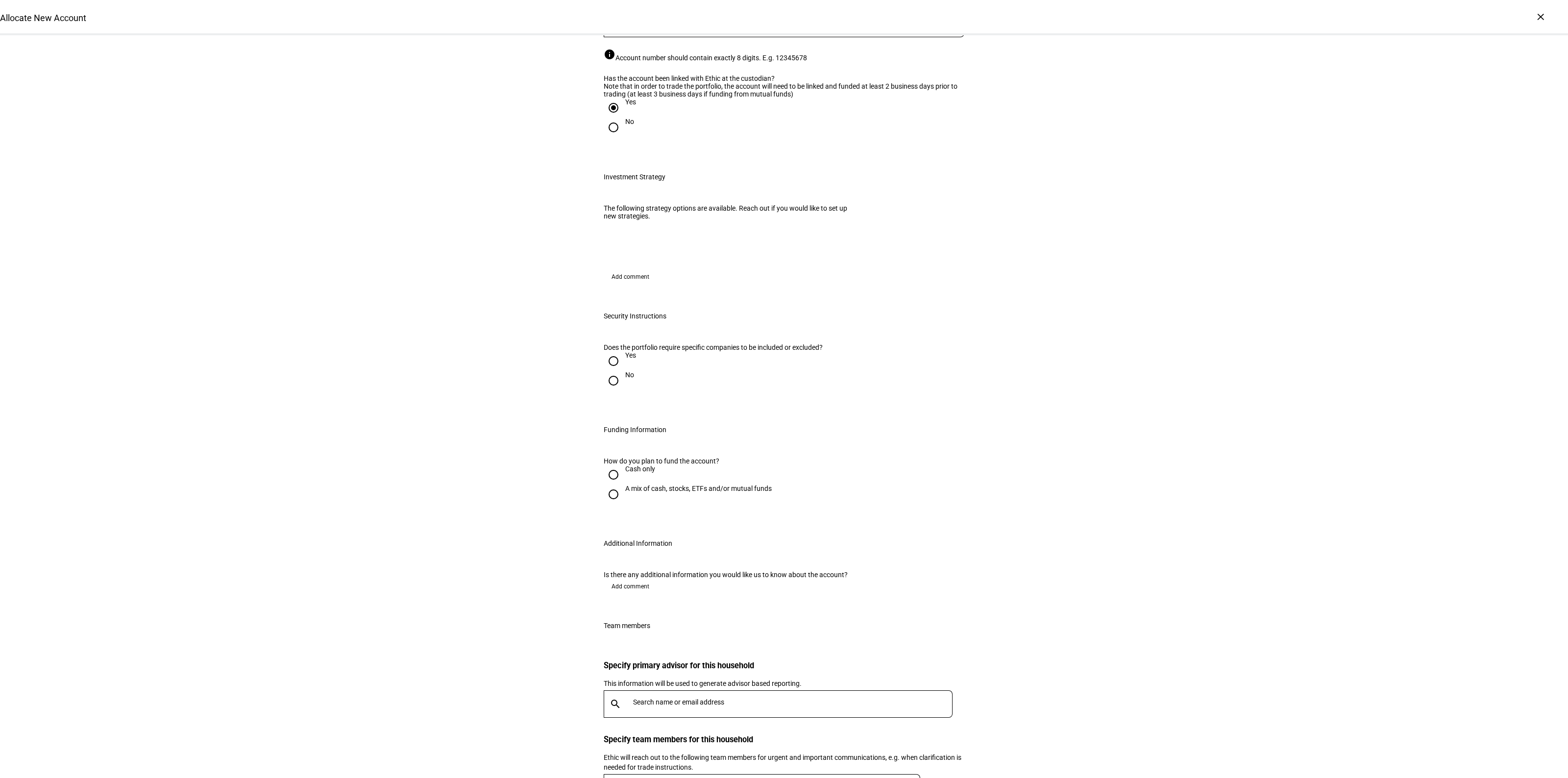
scroll to position [306, 0]
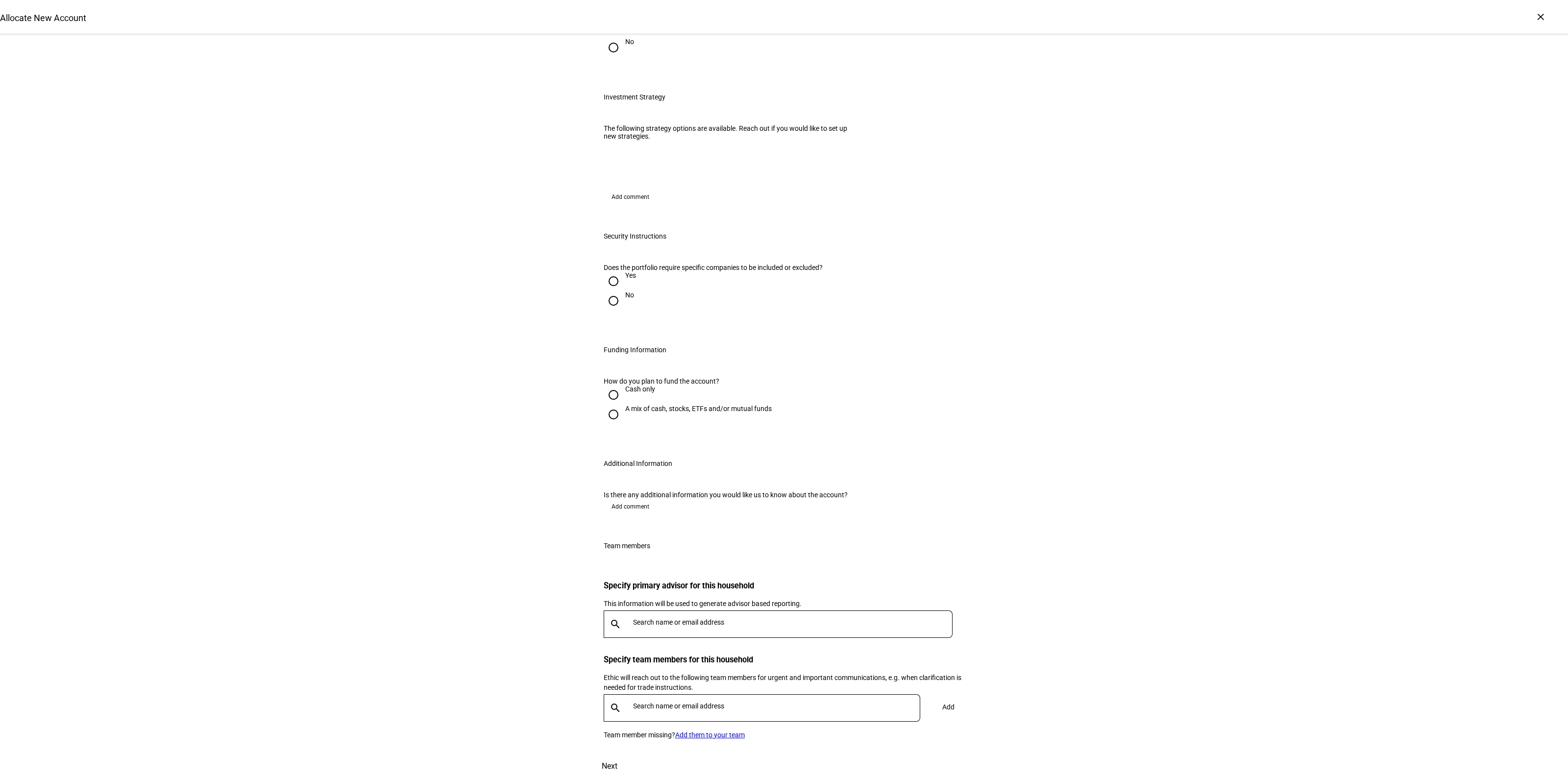
click at [619, 313] on div at bounding box center [614, 301] width 24 height 24
radio input "true"
click at [640, 413] on div "A mix of cash, stocks, ETFs and/or mutual funds" at bounding box center [699, 408] width 147 height 8
click at [624, 424] on input "A mix of cash, stocks, ETFs and/or mutual funds" at bounding box center [613, 414] width 19 height 19
radio input "true"
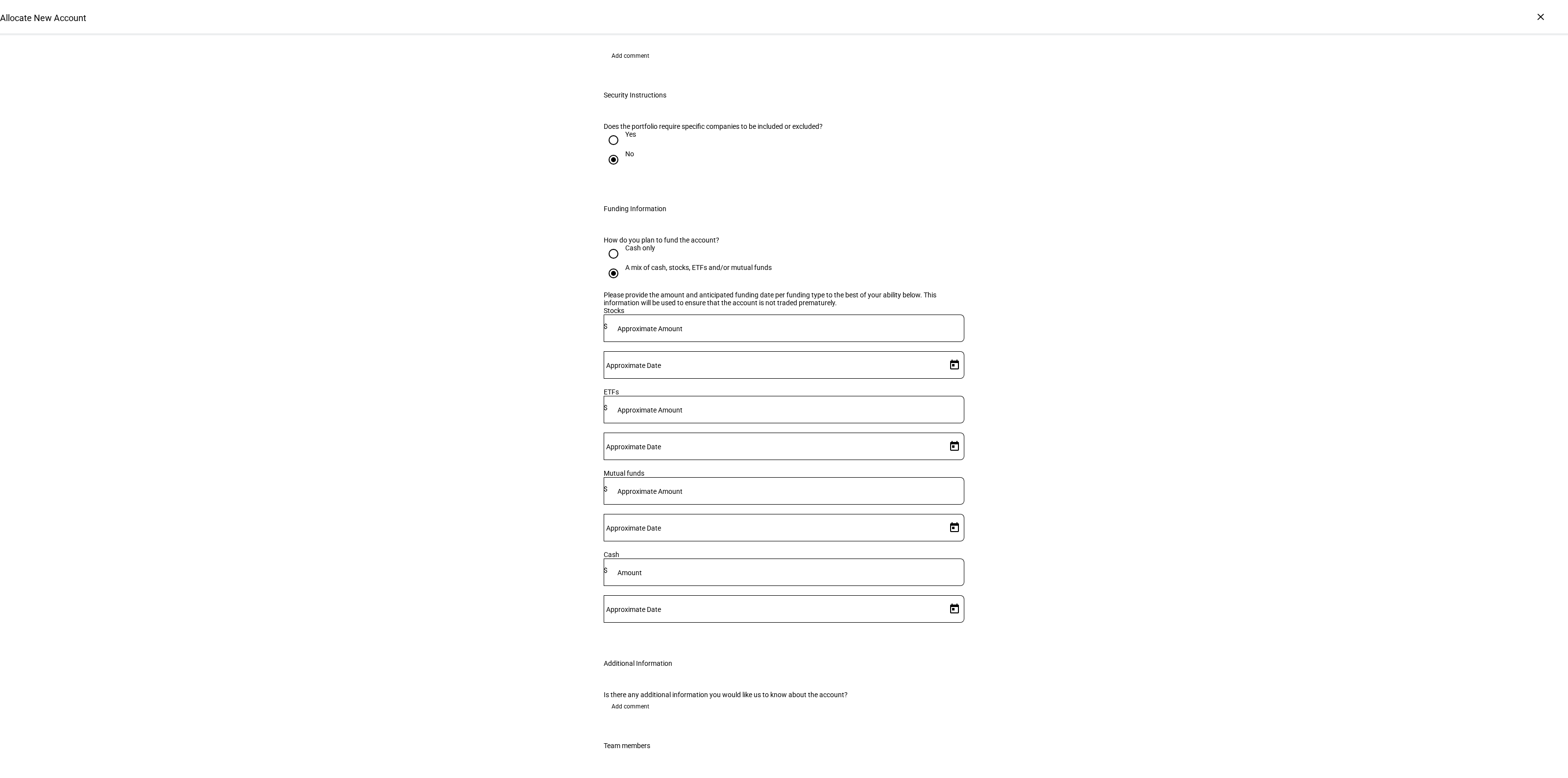
scroll to position [490, 0]
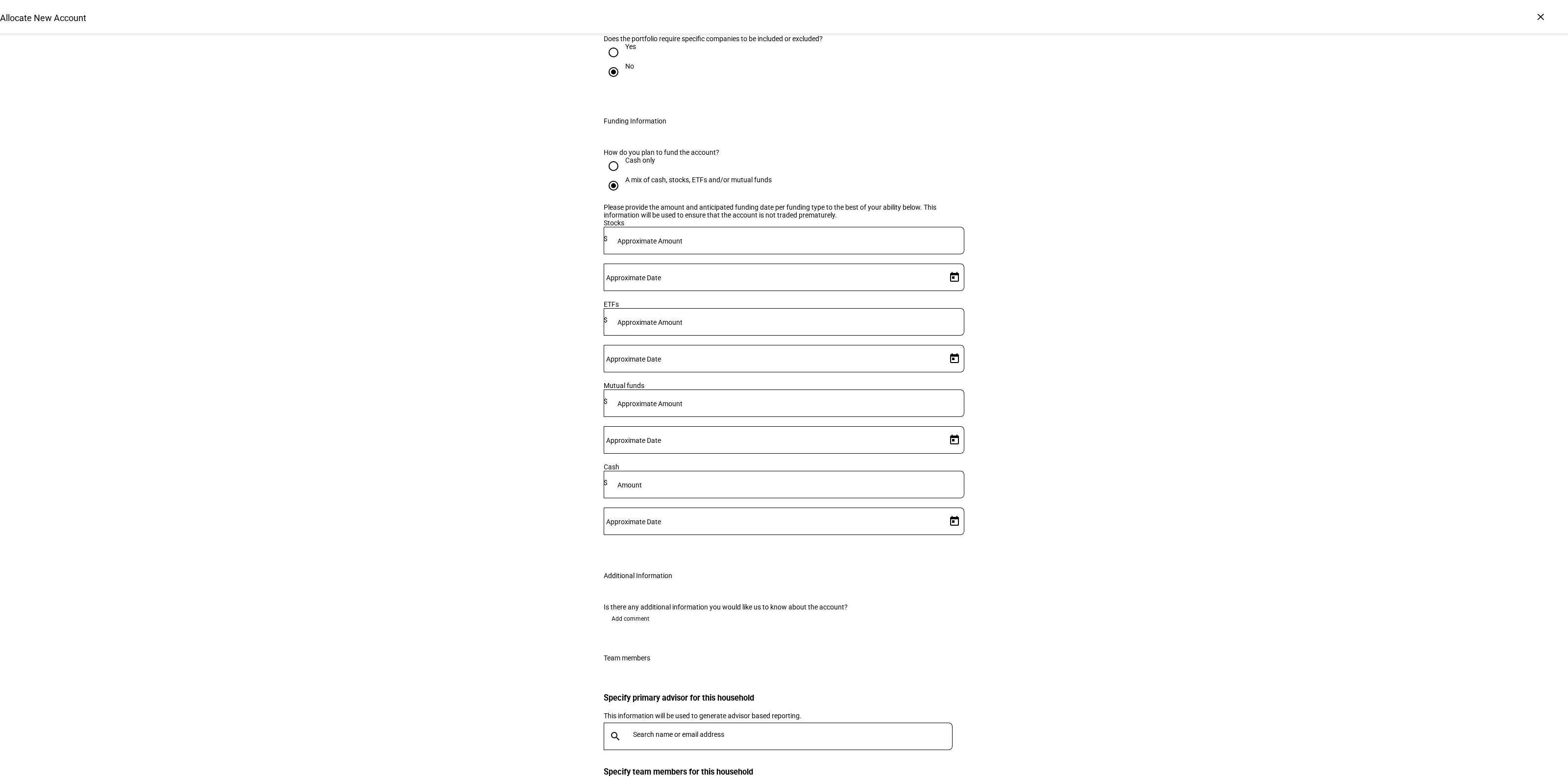
click at [758, 457] on div "Please provide the amount and anticipated funding date per funding type to the …" at bounding box center [783, 374] width 360 height 341
click at [683, 327] on mat-label "Approximate Amount" at bounding box center [650, 321] width 65 height 8
type input "175,000"
click at [944, 370] on span "Open calendar" at bounding box center [954, 359] width 24 height 24
click at [892, 626] on span "9" at bounding box center [888, 623] width 18 height 18
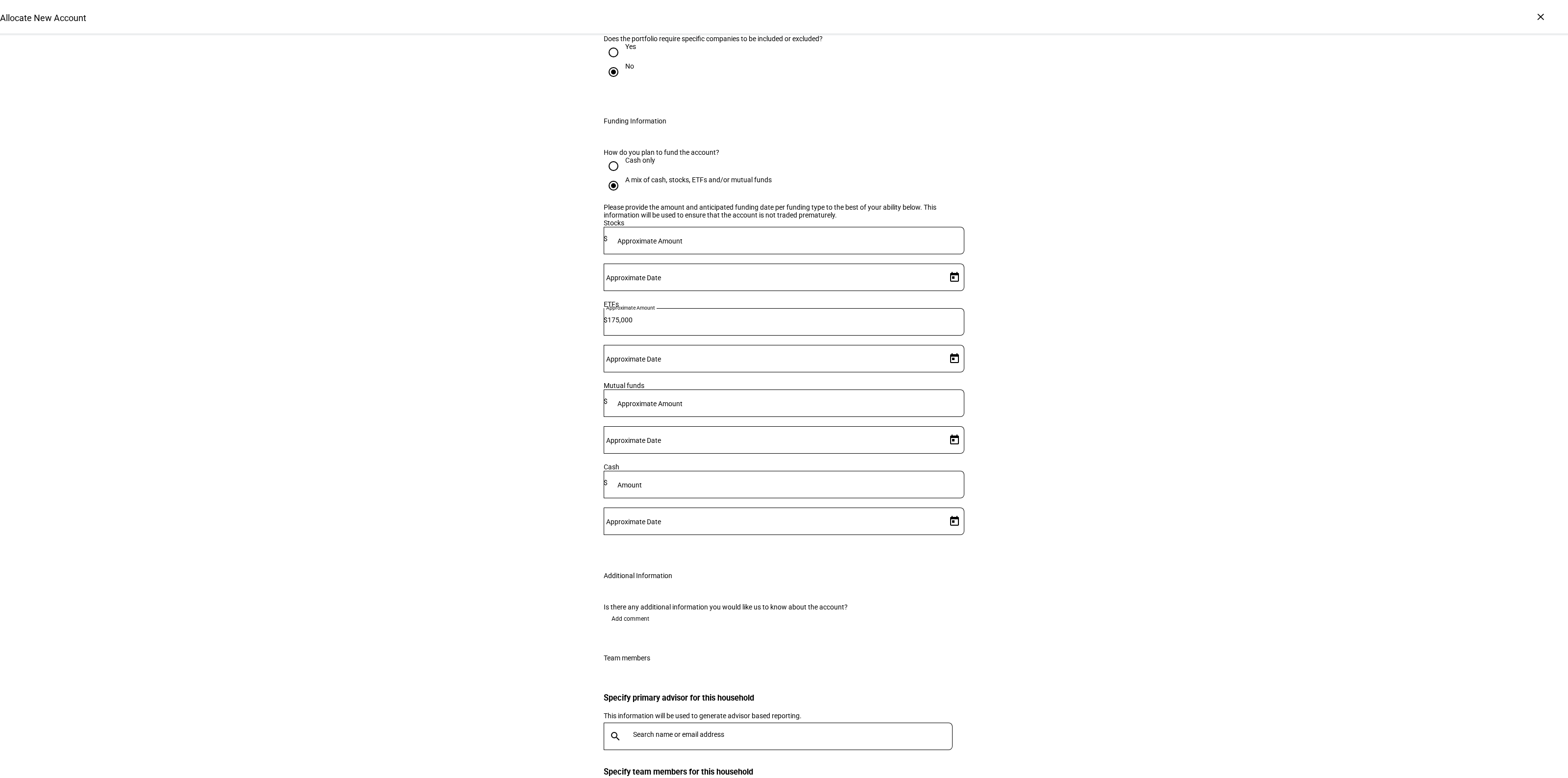
type input "[DATE]"
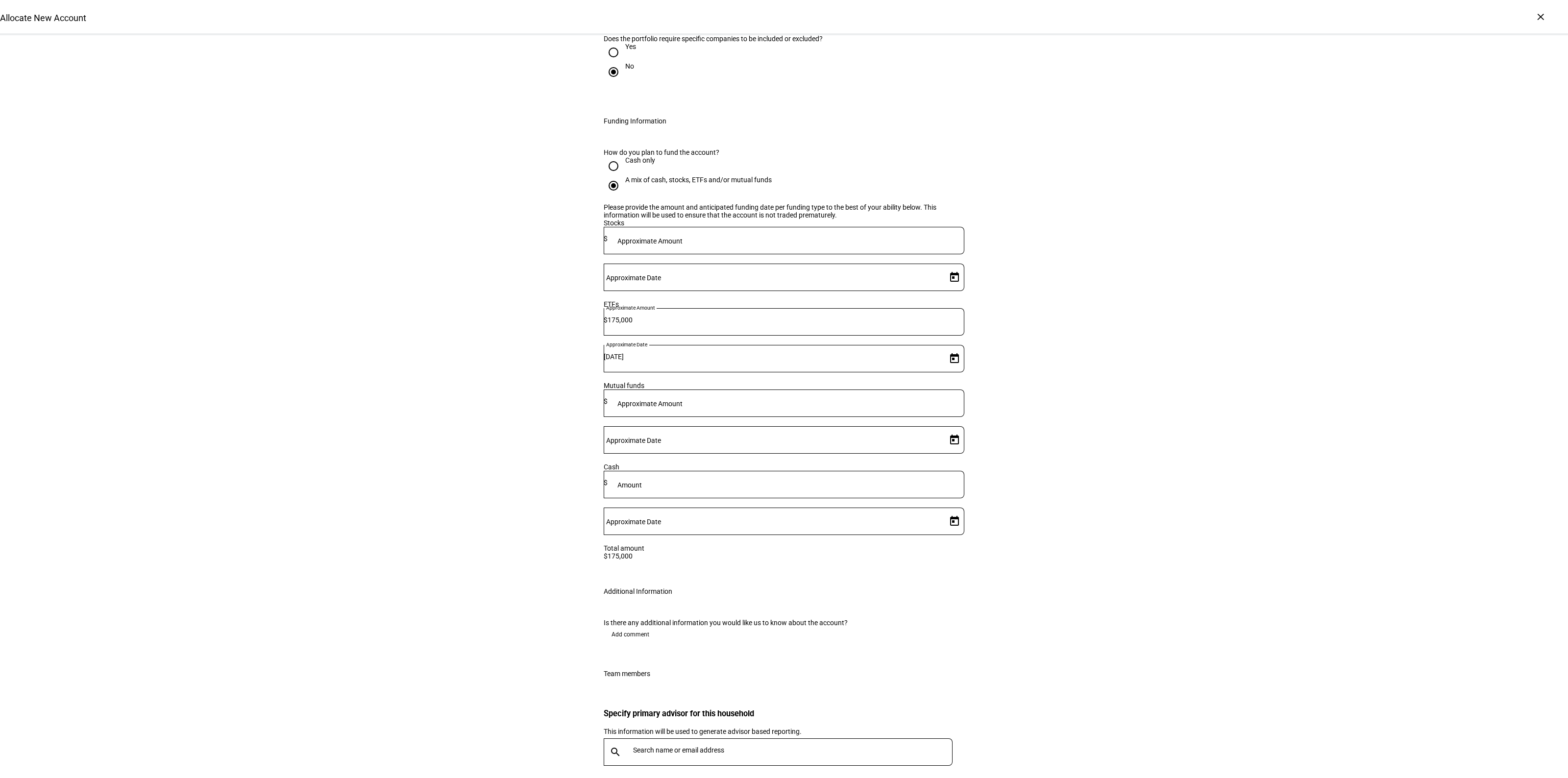
click at [1207, 557] on div "Allocate New Account Complete and submit this form to allocate a new account to…" at bounding box center [784, 225] width 1568 height 1361
click at [683, 245] on mat-label "Approximate Amount" at bounding box center [650, 240] width 65 height 8
type input "611,000"
click at [943, 289] on span "Open calendar" at bounding box center [954, 278] width 24 height 24
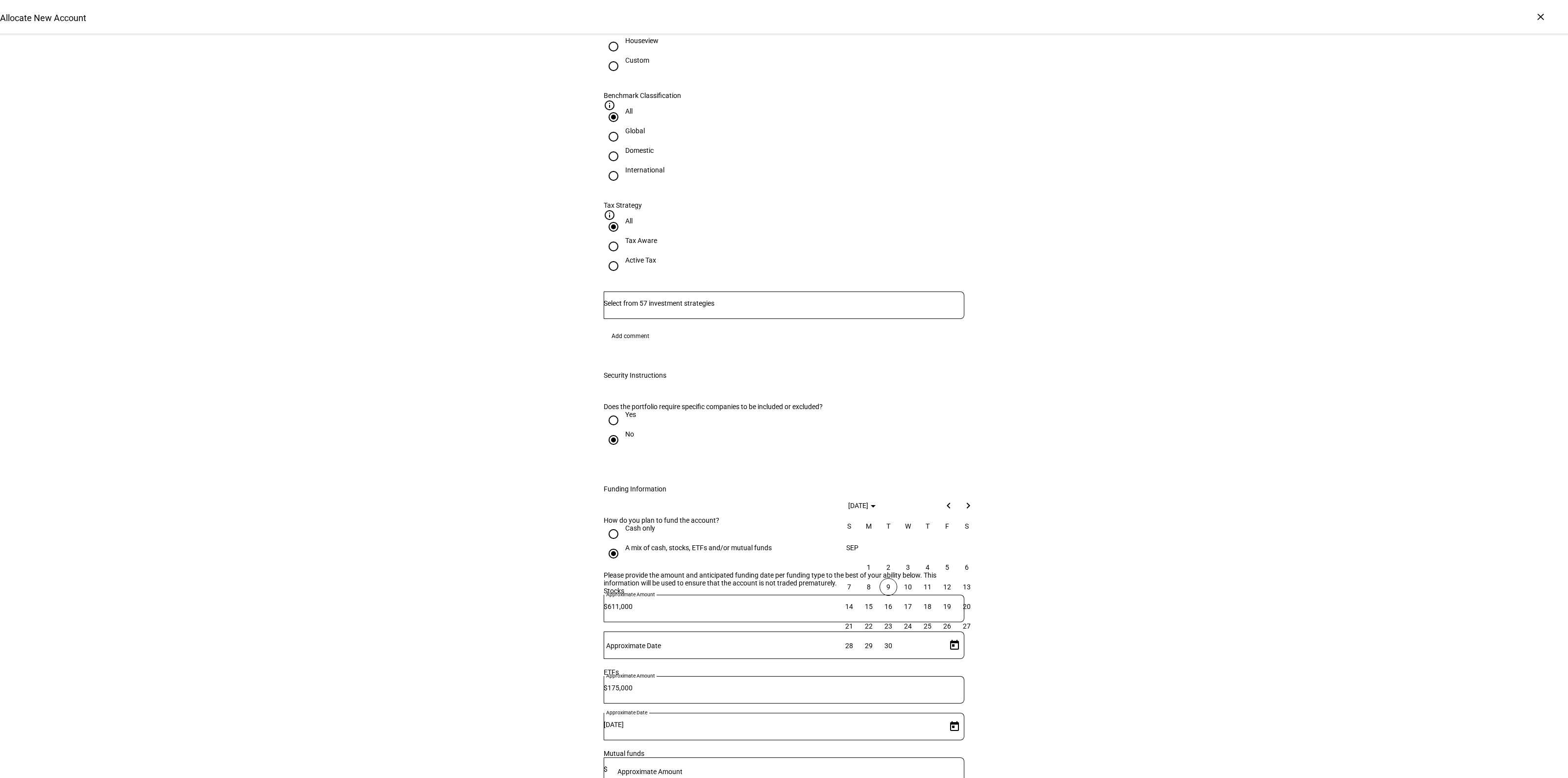
click at [888, 588] on span "9" at bounding box center [888, 586] width 18 height 18
type input "[DATE]"
click at [1206, 539] on div "Allocate New Account Complete and submit this form to allocate a new account to…" at bounding box center [784, 409] width 1568 height 1729
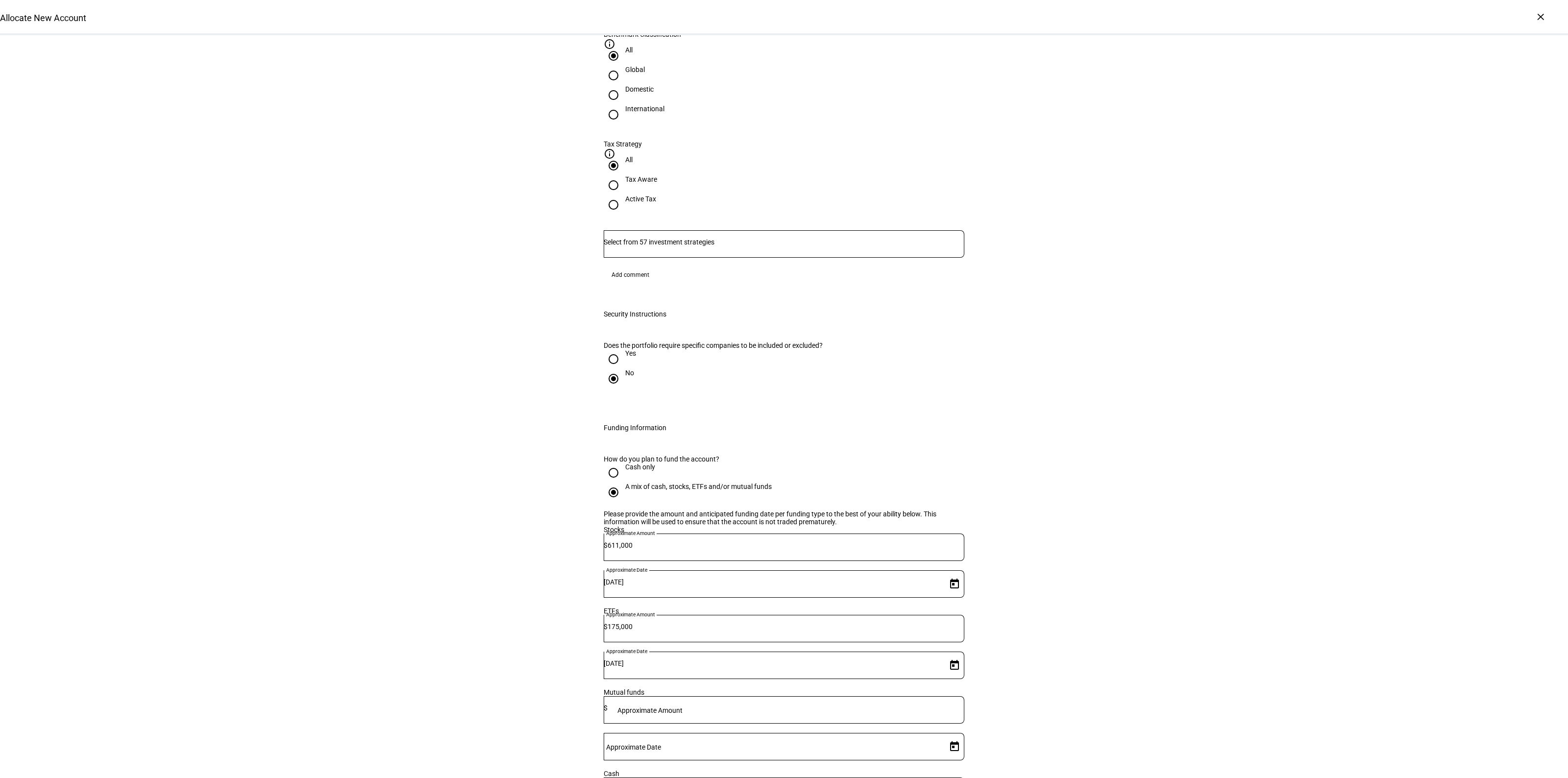
scroll to position [857, 0]
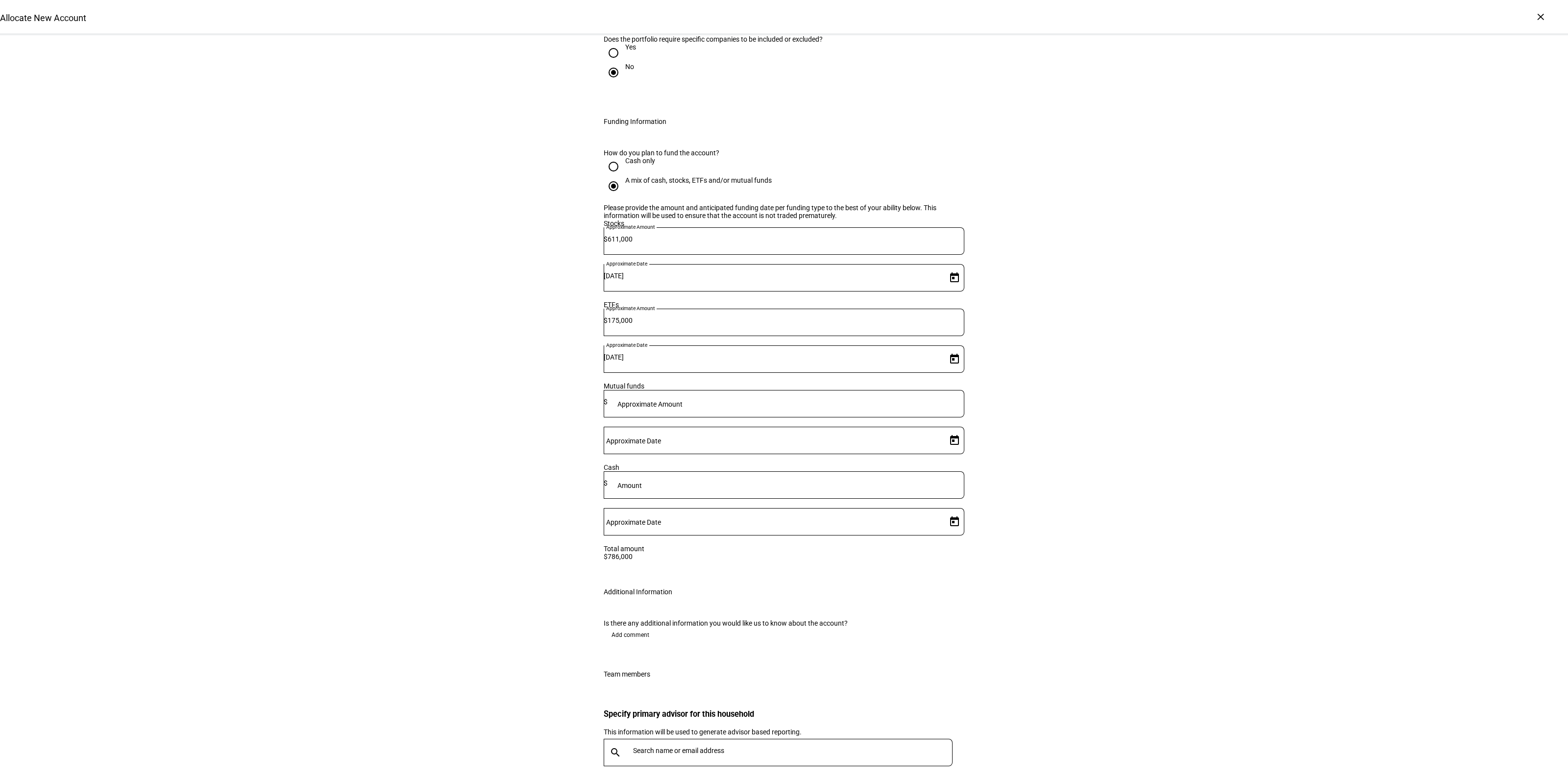
click at [615, 627] on span "Add comment" at bounding box center [630, 635] width 38 height 16
click at [670, 643] on div at bounding box center [783, 668] width 360 height 51
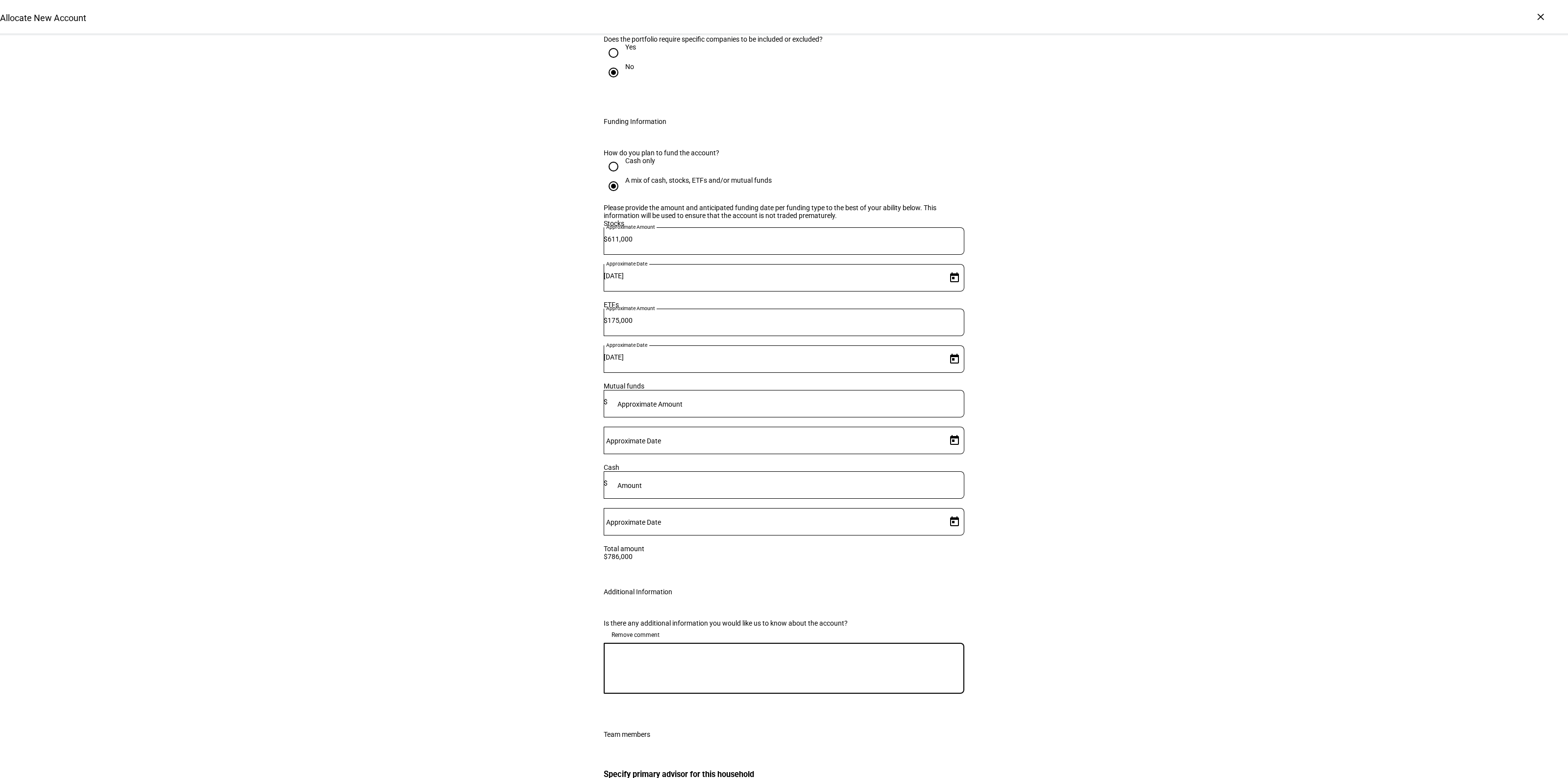
click at [687, 651] on textarea at bounding box center [783, 668] width 360 height 35
type textarea "Okay with gains to liquidate the ETFs but want to stay gain neutral otherwise."
click at [1109, 455] on div "Allocate New Account Complete and submit this form to allocate a new account to…" at bounding box center [784, 73] width 1568 height 1789
type input "smalle"
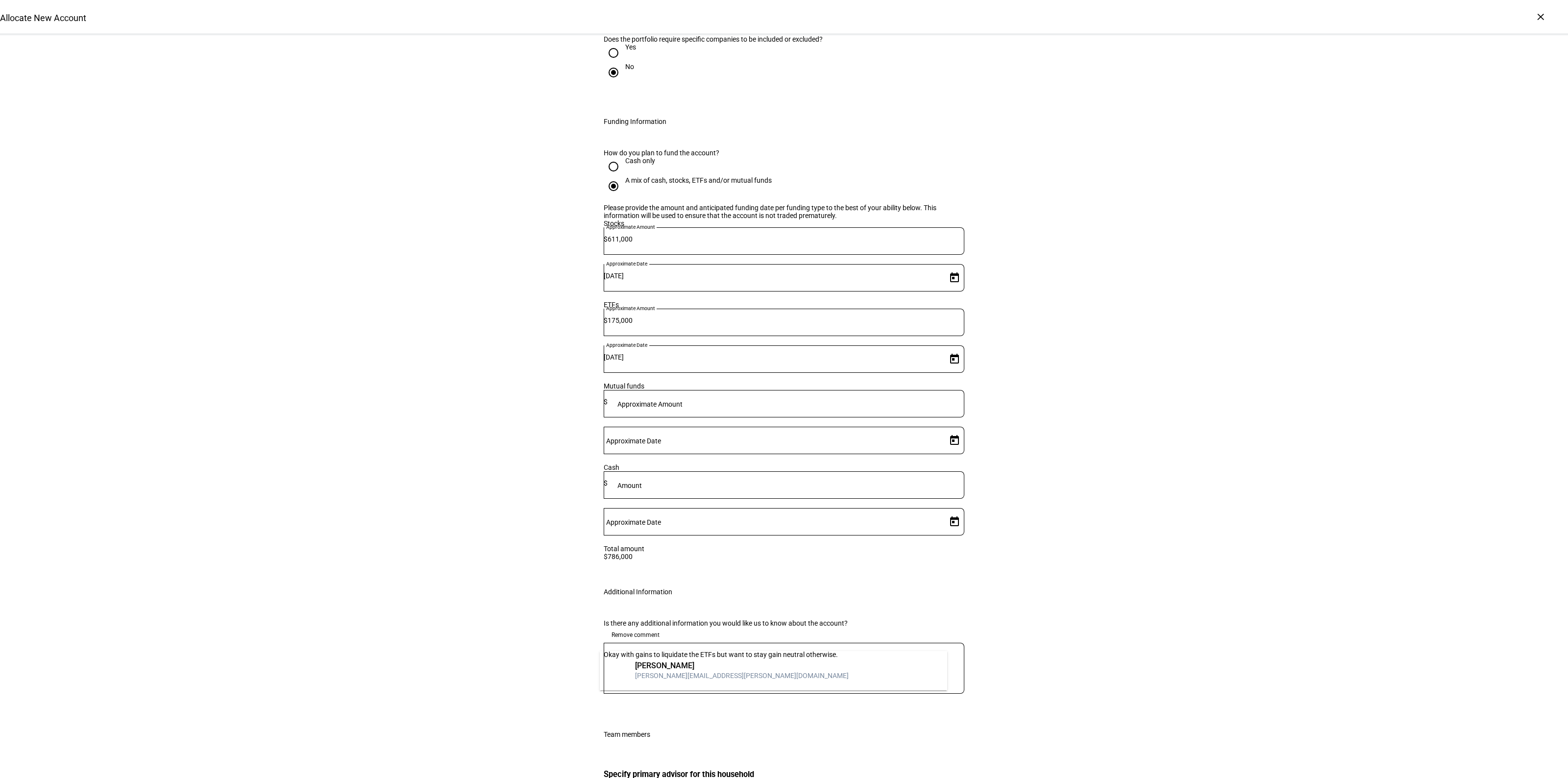
click at [792, 656] on mat-option "[PERSON_NAME] Smalley [EMAIL_ADDRESS][PERSON_NAME][DOMAIN_NAME]" at bounding box center [774, 670] width 348 height 31
click at [1167, 596] on div "Allocate New Account Complete and submit this form to allocate a new account to…" at bounding box center [784, 88] width 1568 height 1820
click at [1145, 508] on div "Allocate New Account Complete and submit this form to allocate a new account to…" at bounding box center [784, 88] width 1568 height 1820
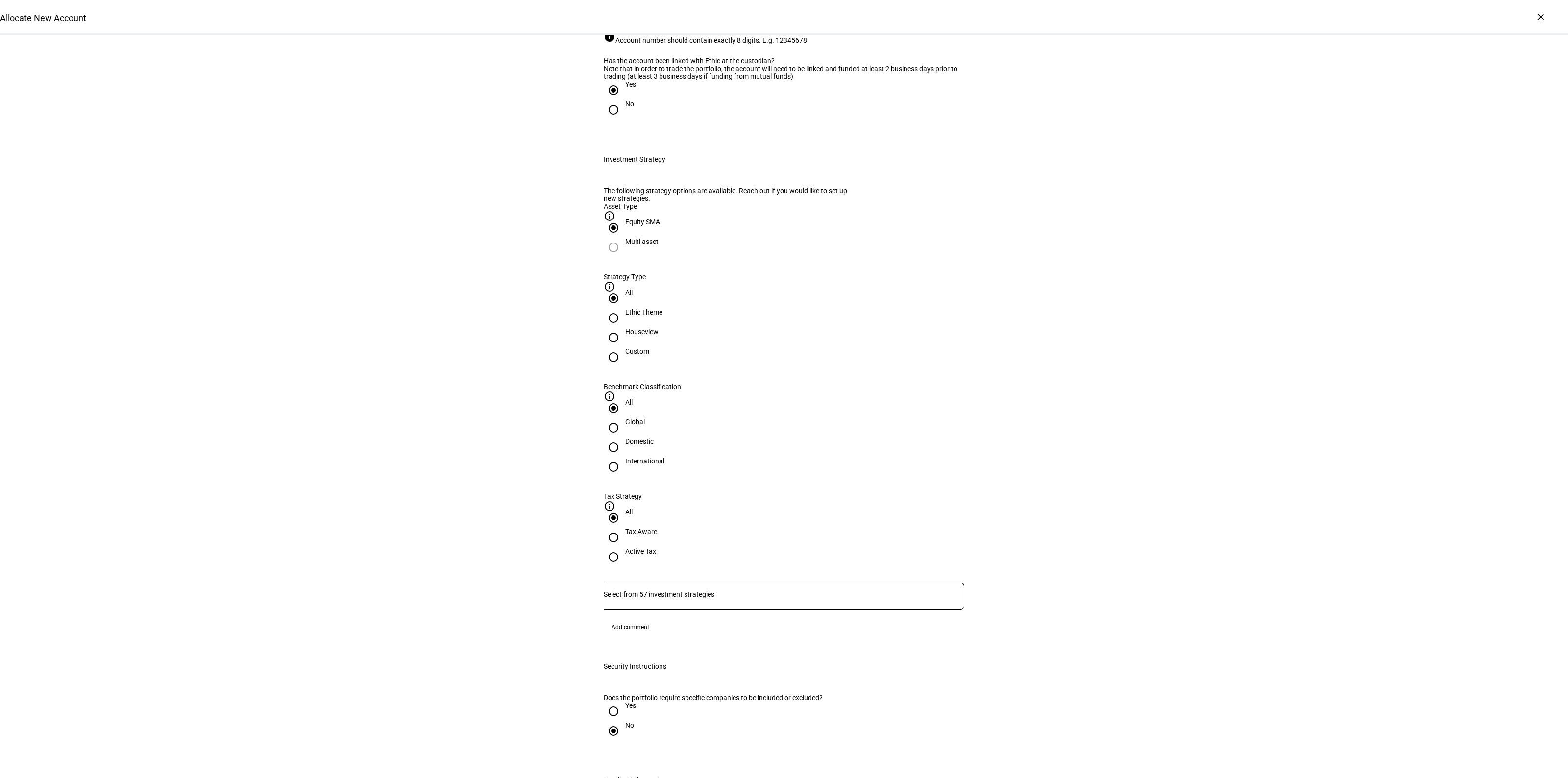
scroll to position [62, 0]
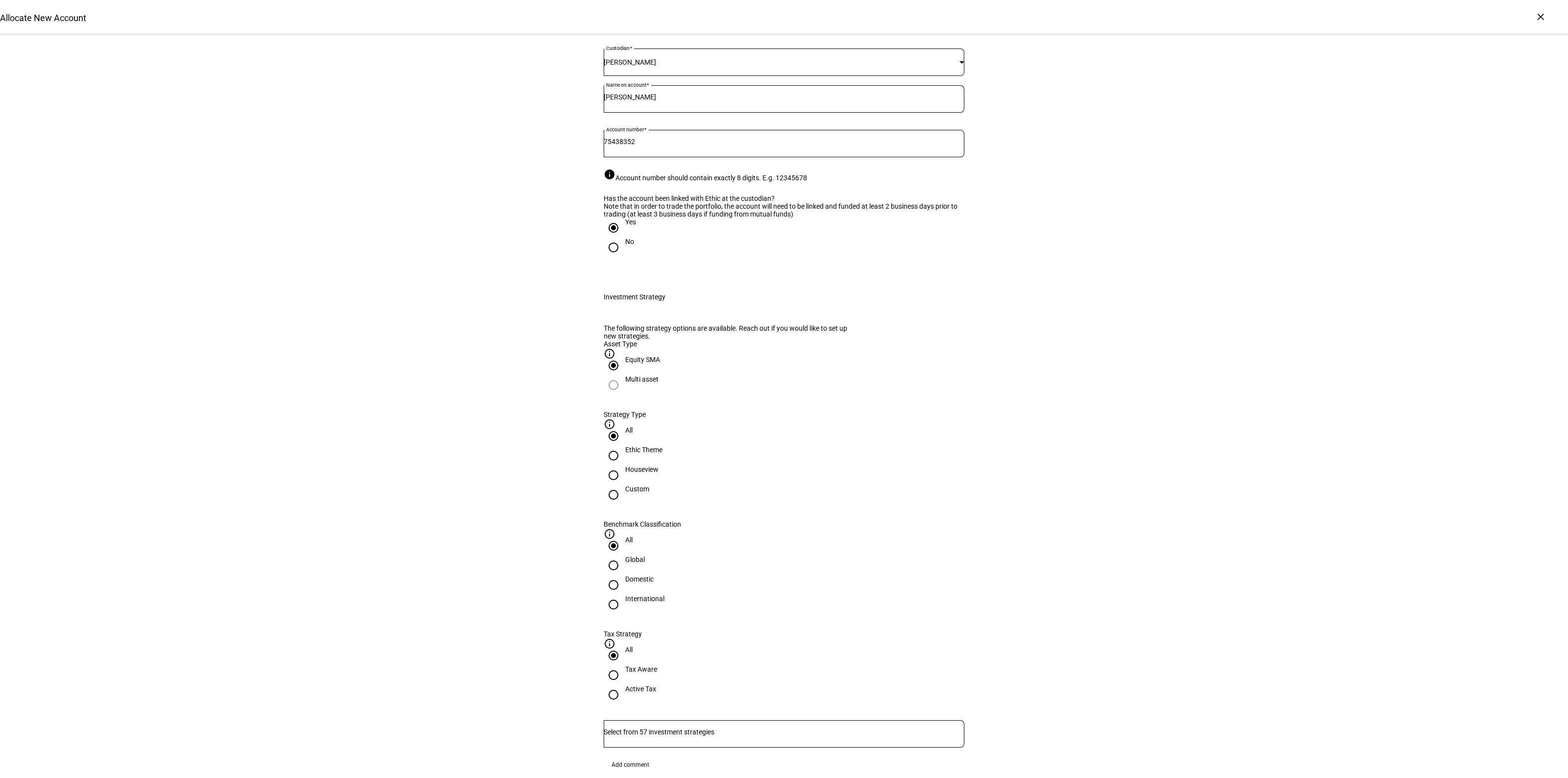
click at [658, 473] on div "Houseview" at bounding box center [641, 469] width 33 height 8
click at [624, 485] on input "Houseview" at bounding box center [613, 475] width 19 height 19
radio input "true"
click at [654, 575] on div "Domestic" at bounding box center [640, 579] width 29 height 8
click at [624, 575] on input "Domestic" at bounding box center [613, 585] width 19 height 19
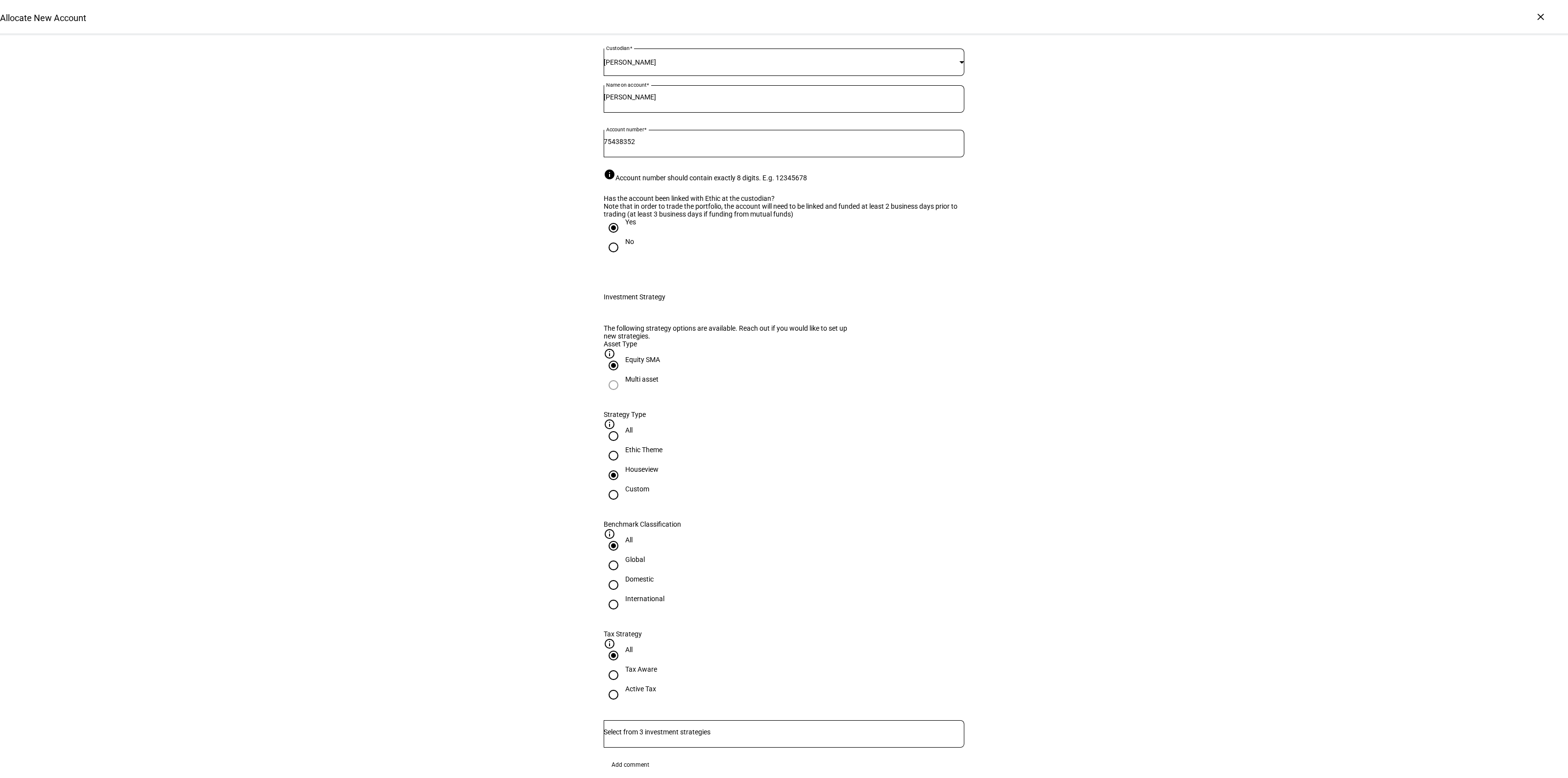
radio input "true"
click at [657, 685] on div "Active Tax" at bounding box center [641, 689] width 31 height 8
click at [624, 685] on input "Active Tax" at bounding box center [613, 694] width 19 height 19
radio input "true"
drag, startPoint x: 787, startPoint y: 599, endPoint x: 792, endPoint y: 616, distance: 17.7
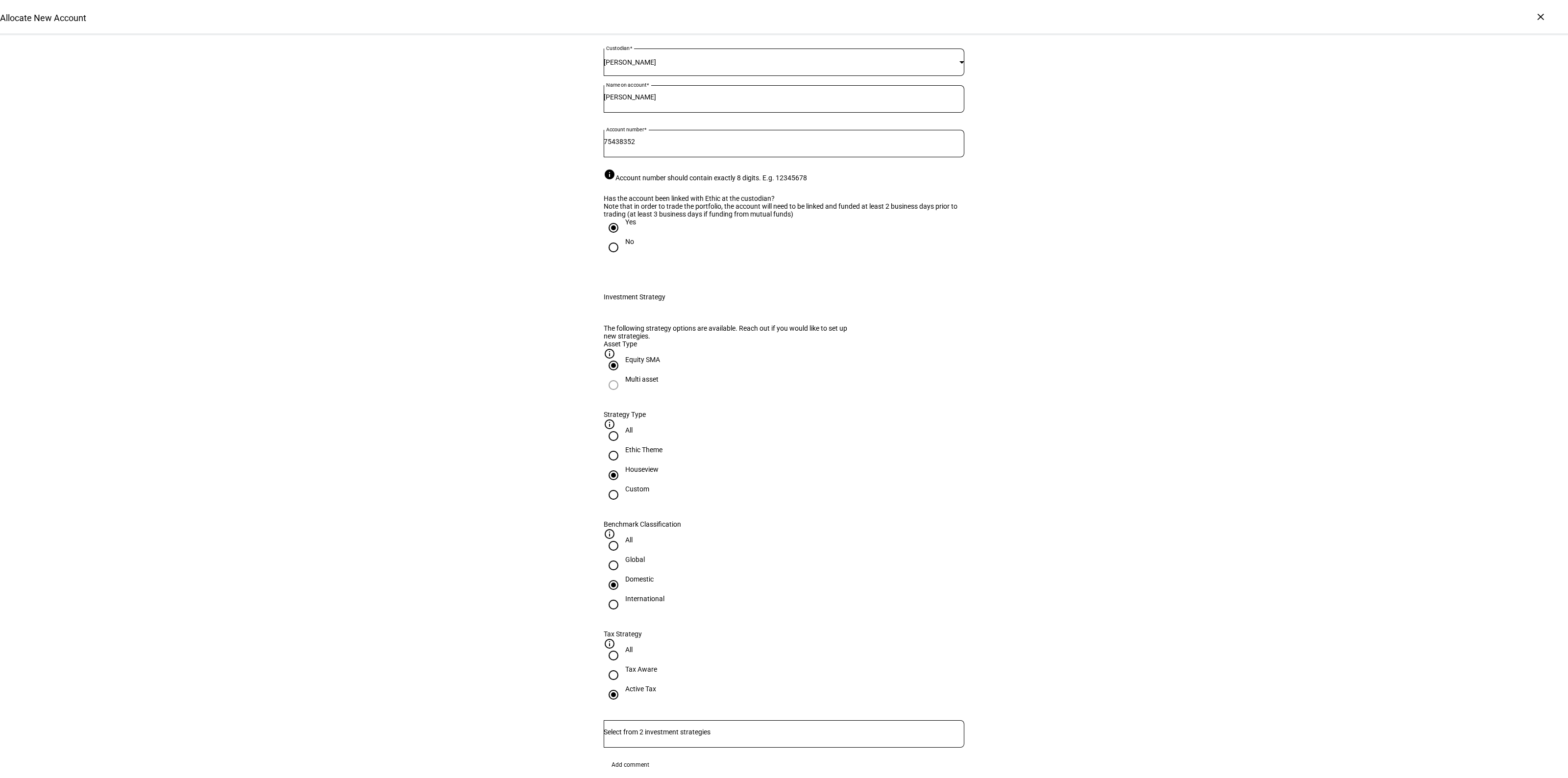
click at [787, 600] on eth-radio-group "All Global Domestic International" at bounding box center [783, 582] width 360 height 94
click at [792, 728] on input "Number" at bounding box center [783, 732] width 360 height 8
click at [760, 647] on span "Corient - Active Tax Strategy - High TE - IVV" at bounding box center [684, 646] width 153 height 12
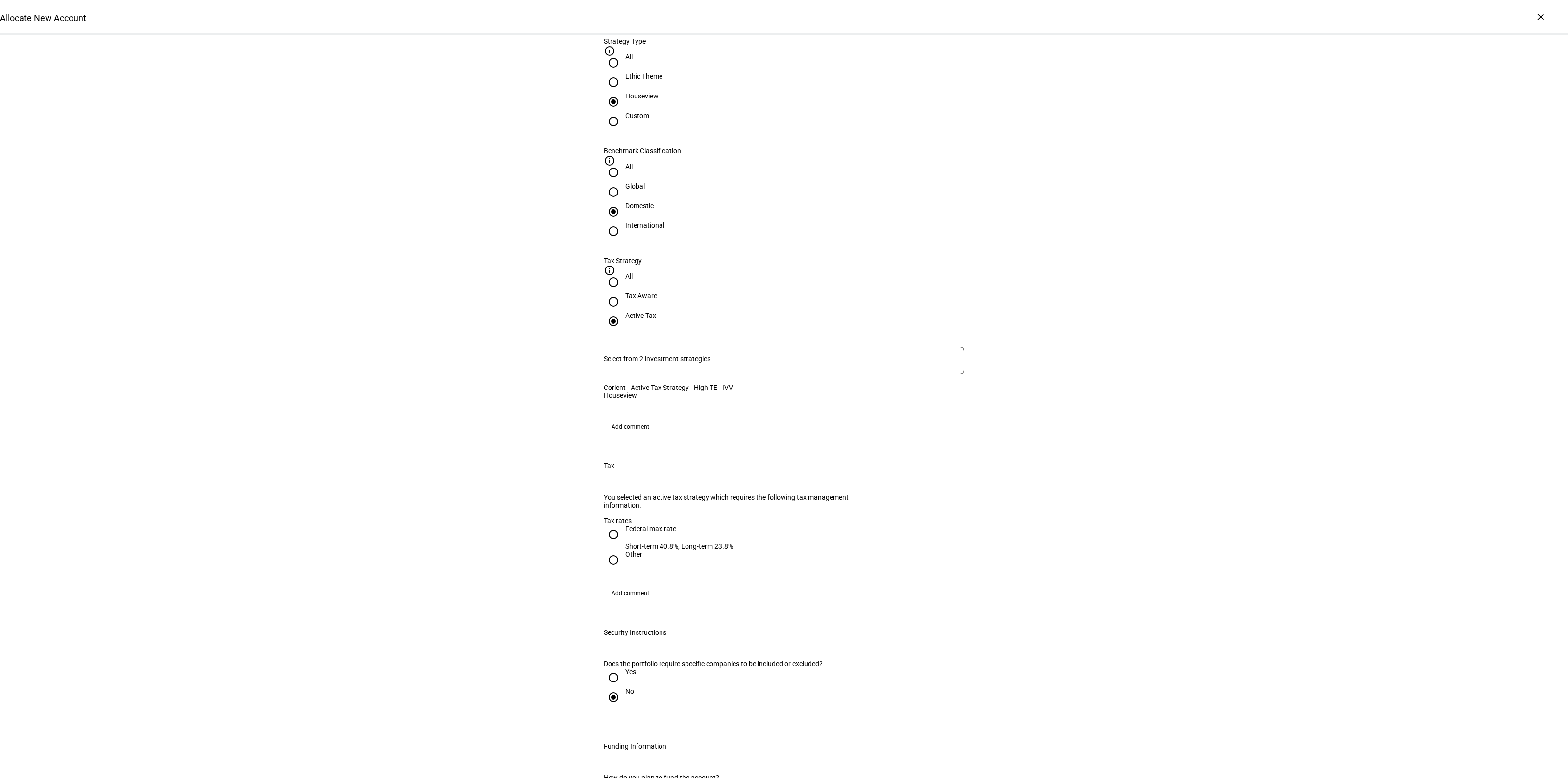
scroll to position [613, 0]
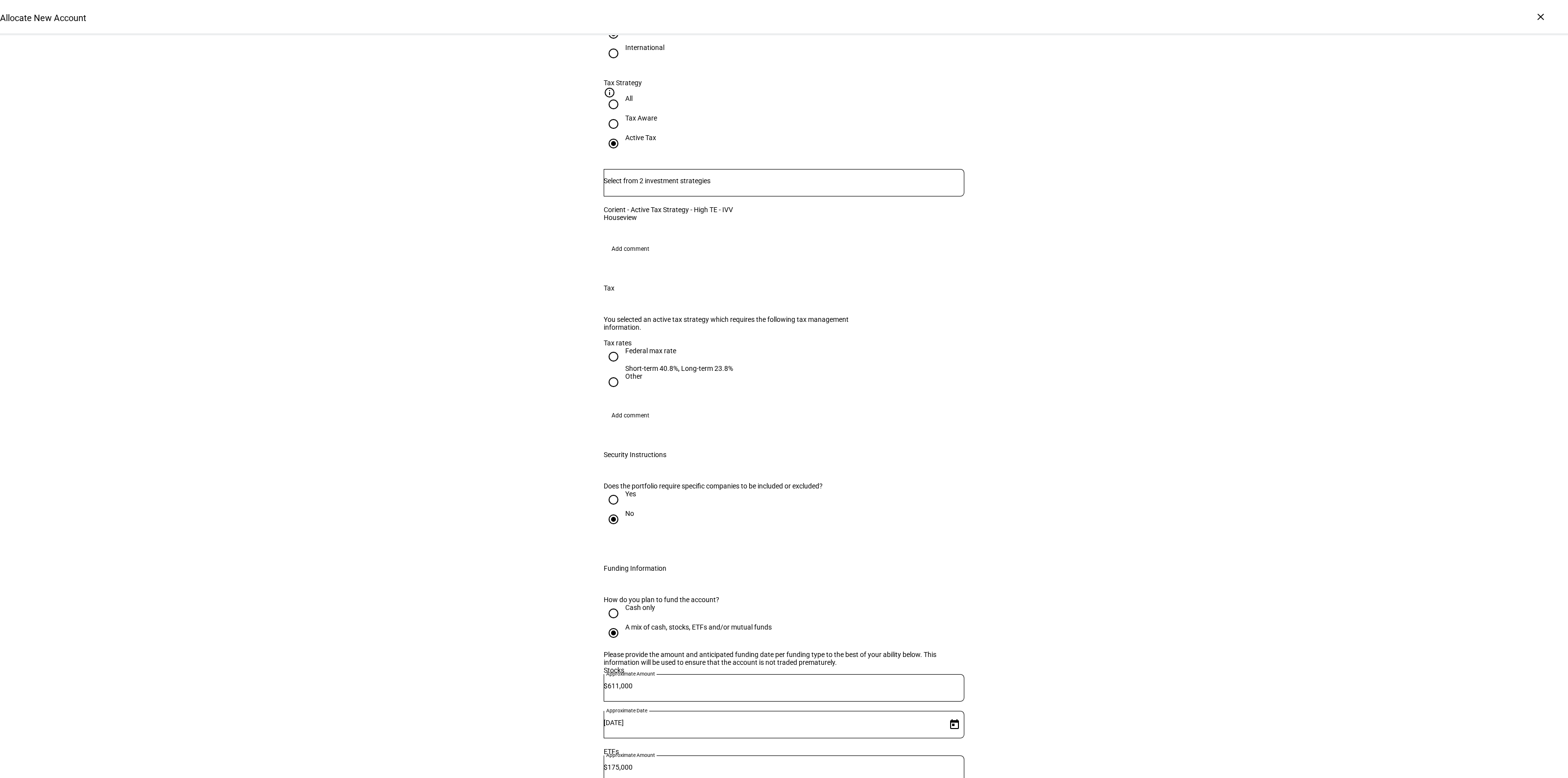
click at [636, 354] on div "Federal max rate" at bounding box center [679, 350] width 108 height 8
click at [624, 363] on input "Federal max rate Short-term 40.8%, Long-term 23.8%" at bounding box center [613, 356] width 19 height 19
radio input "true"
click at [1267, 451] on div "Allocate New Account Complete and submit this form to allocate a new account to…" at bounding box center [784, 478] width 1568 height 2112
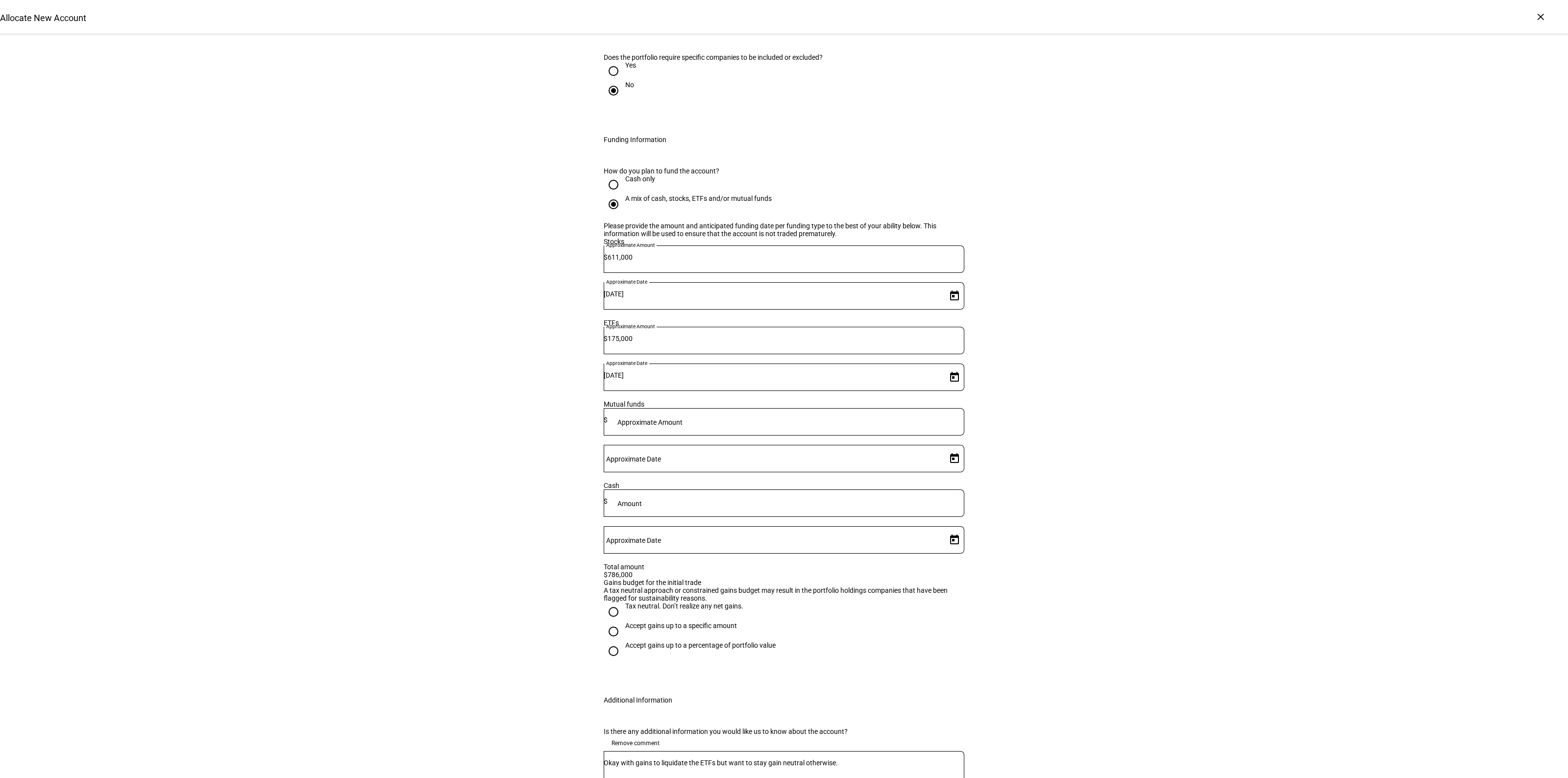
click at [632, 622] on div "Accept gains up to a specific amount" at bounding box center [681, 625] width 111 height 8
click at [624, 622] on input "Accept gains up to a specific amount" at bounding box center [613, 631] width 19 height 19
radio input "true"
click at [661, 679] on mat-label "Max gains budget*" at bounding box center [646, 683] width 57 height 8
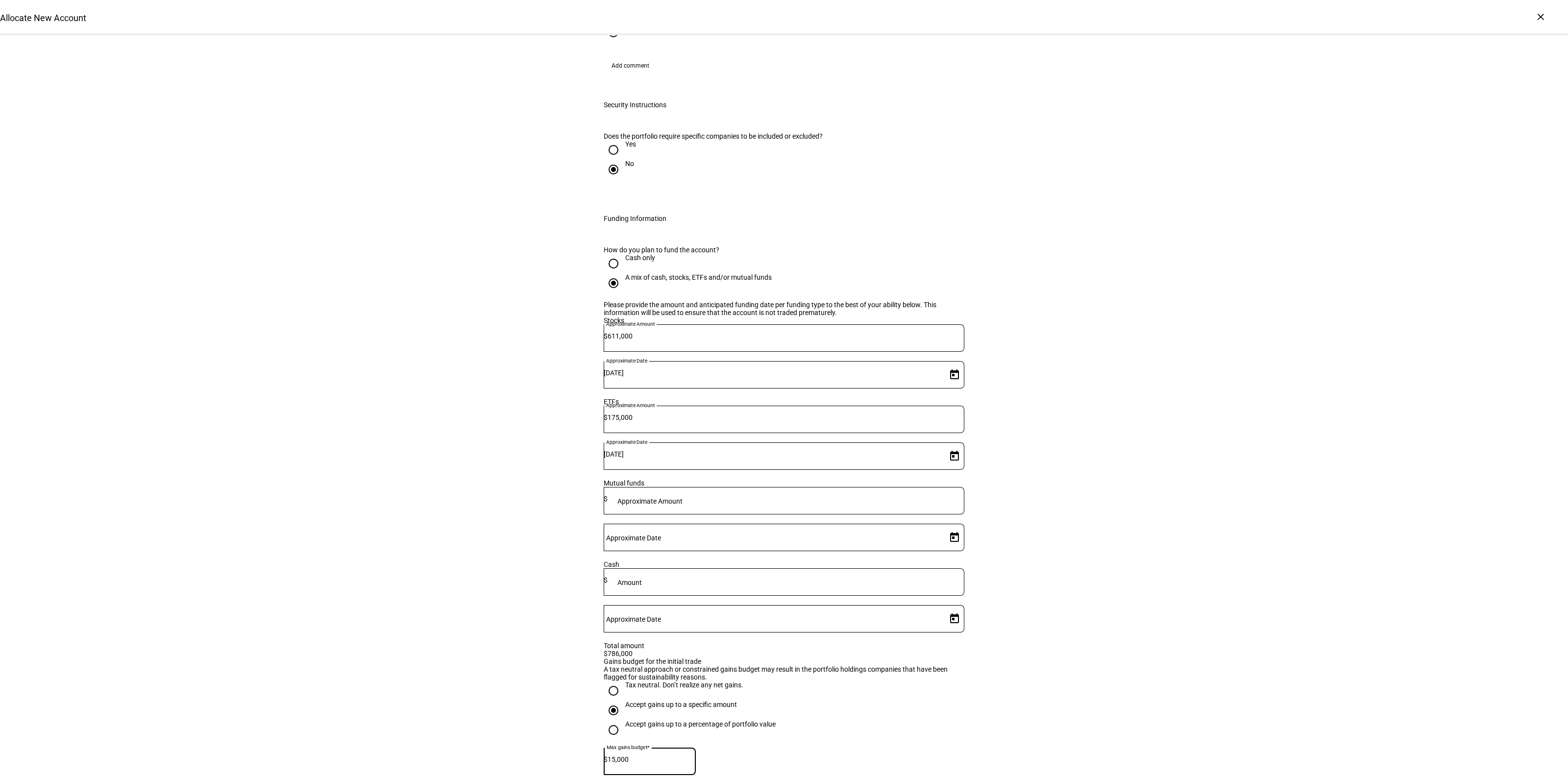
type input "15,000"
drag, startPoint x: 1048, startPoint y: 611, endPoint x: 1054, endPoint y: 611, distance: 6.0
click at [1052, 611] on div "Allocate New Account Complete and submit this form to allocate a new account to…" at bounding box center [784, 81] width 1568 height 2299
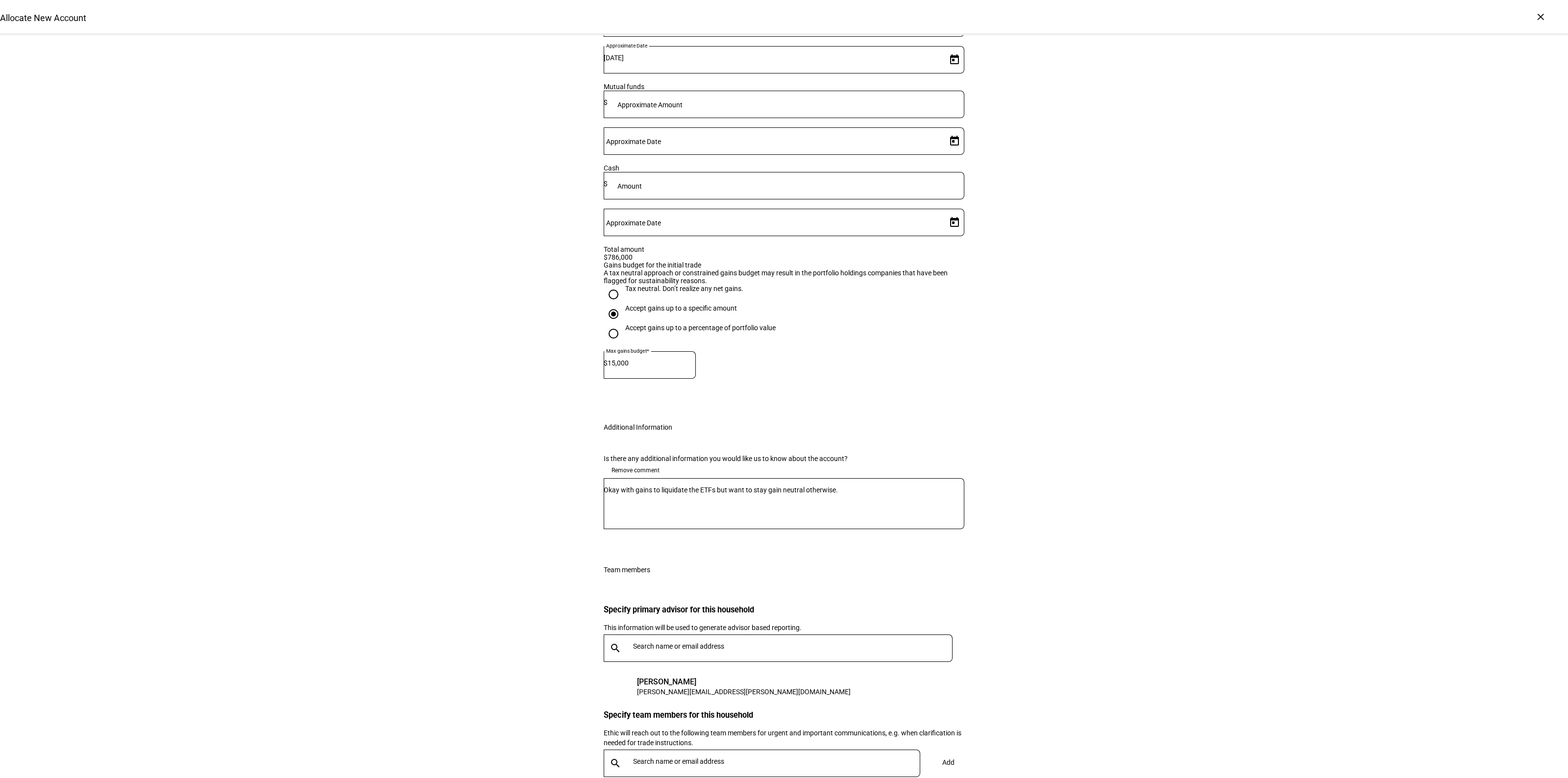
click at [903, 486] on textarea "Okay with gains to liquidate the ETFs but want to stay gain neutral otherwise." at bounding box center [783, 504] width 360 height 35
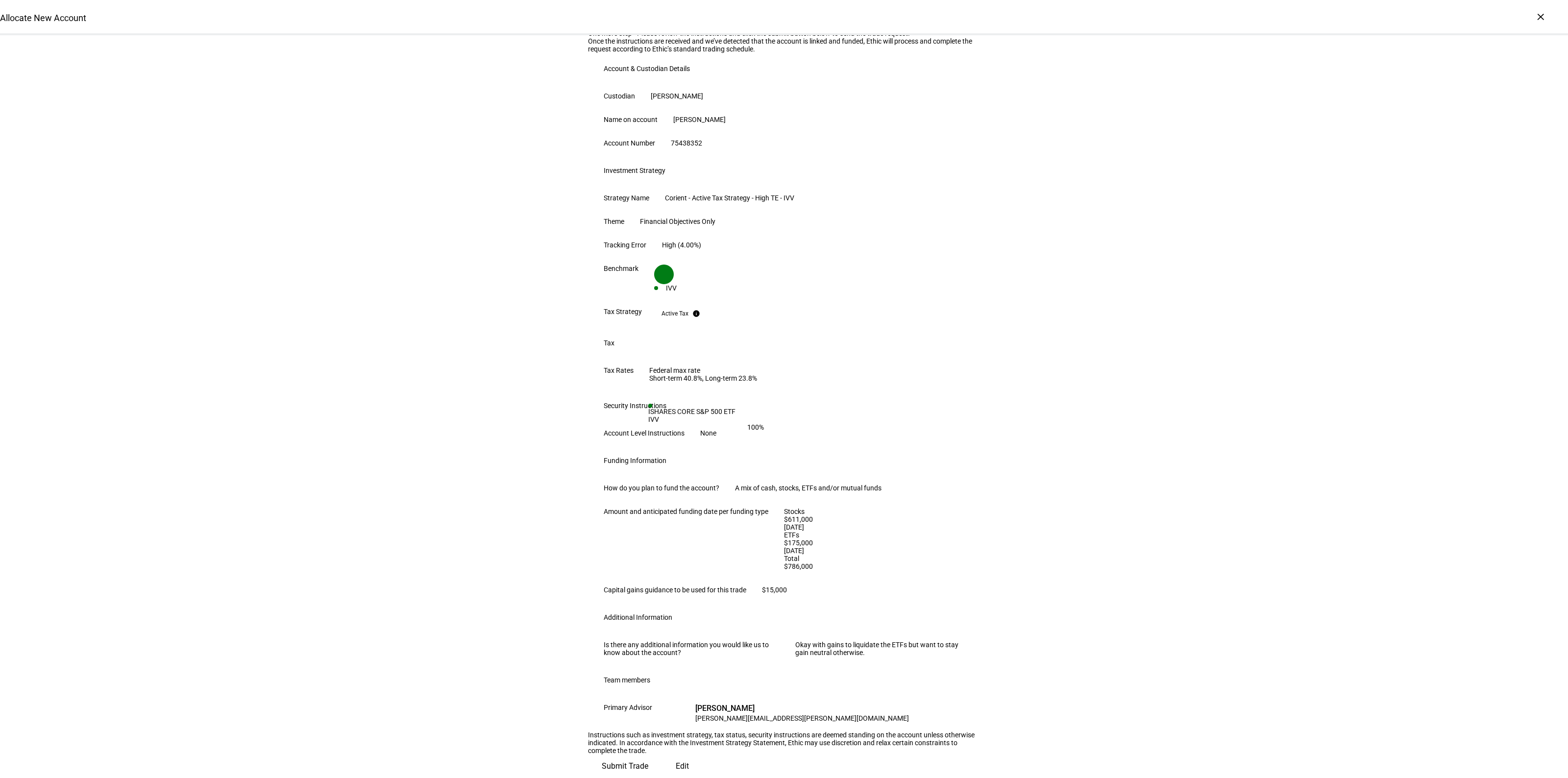
scroll to position [275, 0]
click at [662, 754] on span at bounding box center [683, 766] width 41 height 24
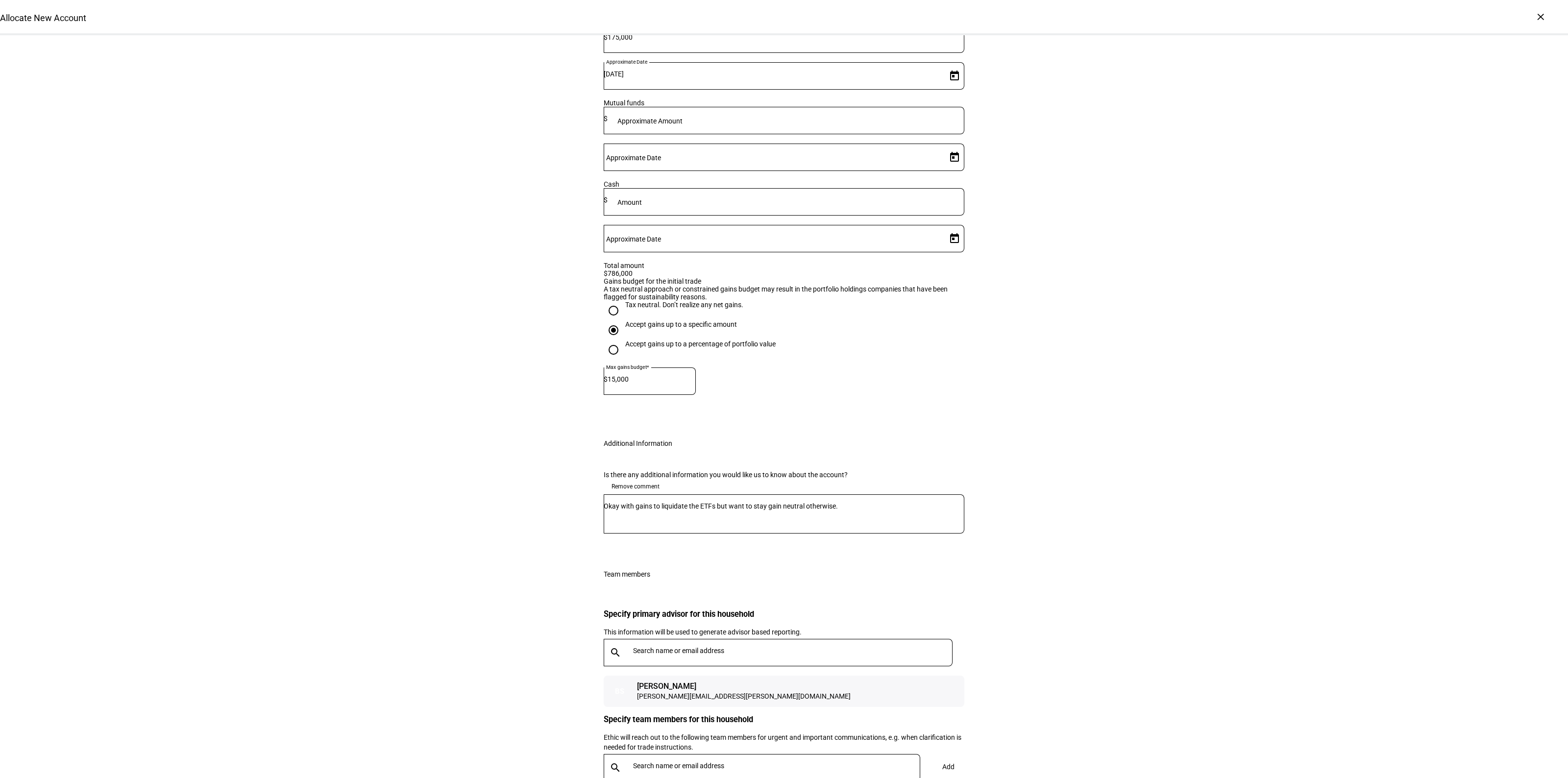
scroll to position [1488, 0]
click at [696, 687] on div "[PERSON_NAME][EMAIL_ADDRESS][PERSON_NAME][DOMAIN_NAME]" at bounding box center [743, 692] width 214 height 10
click at [678, 642] on input "text" at bounding box center [794, 646] width 323 height 8
type input "ogus"
click at [770, 566] on mat-option "MO [PERSON_NAME] [PERSON_NAME][EMAIL_ADDRESS][PERSON_NAME][DOMAIN_NAME]" at bounding box center [774, 572] width 348 height 31
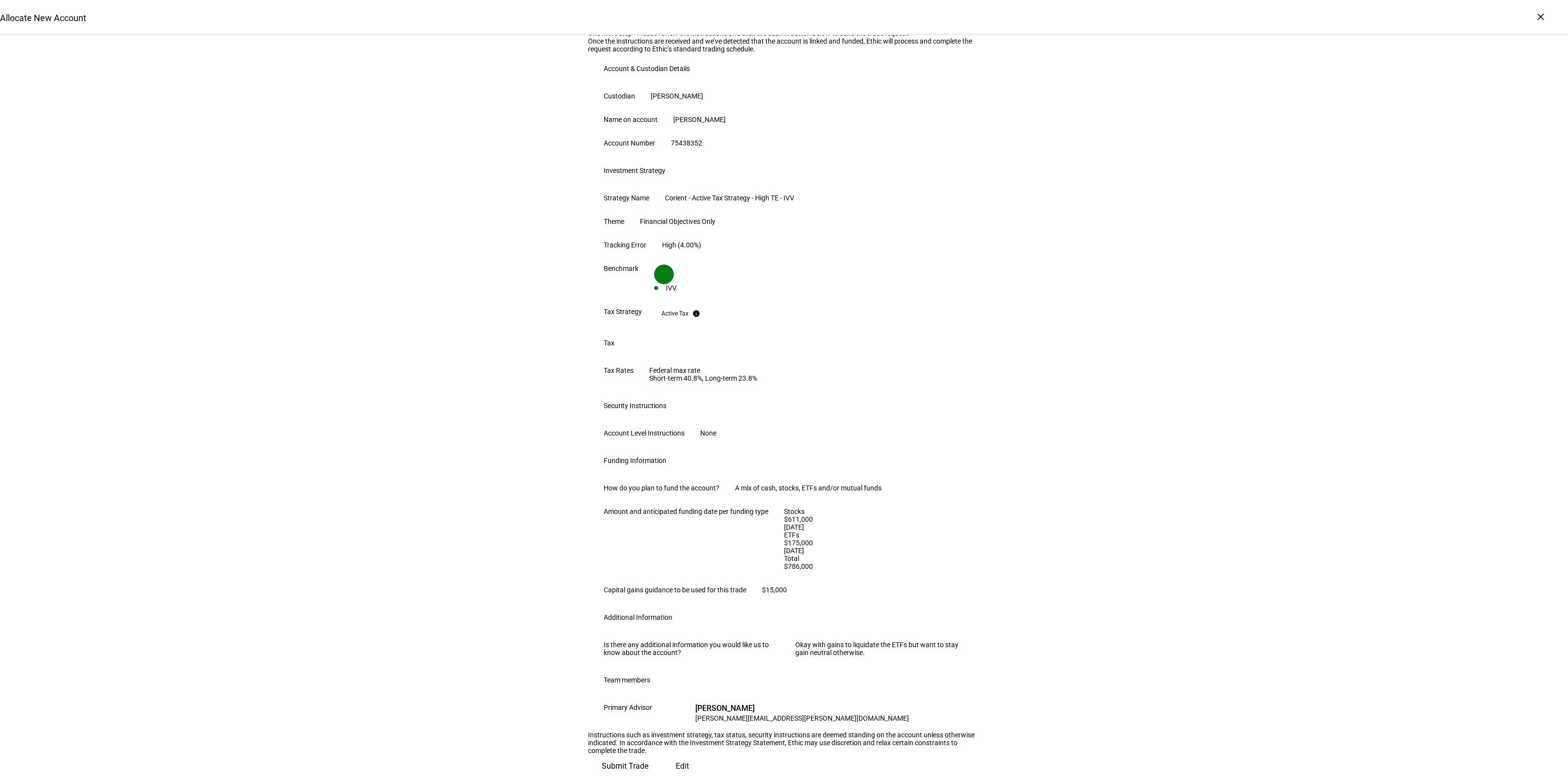
scroll to position [275, 0]
click at [648, 754] on span "Submit Trade" at bounding box center [624, 766] width 46 height 24
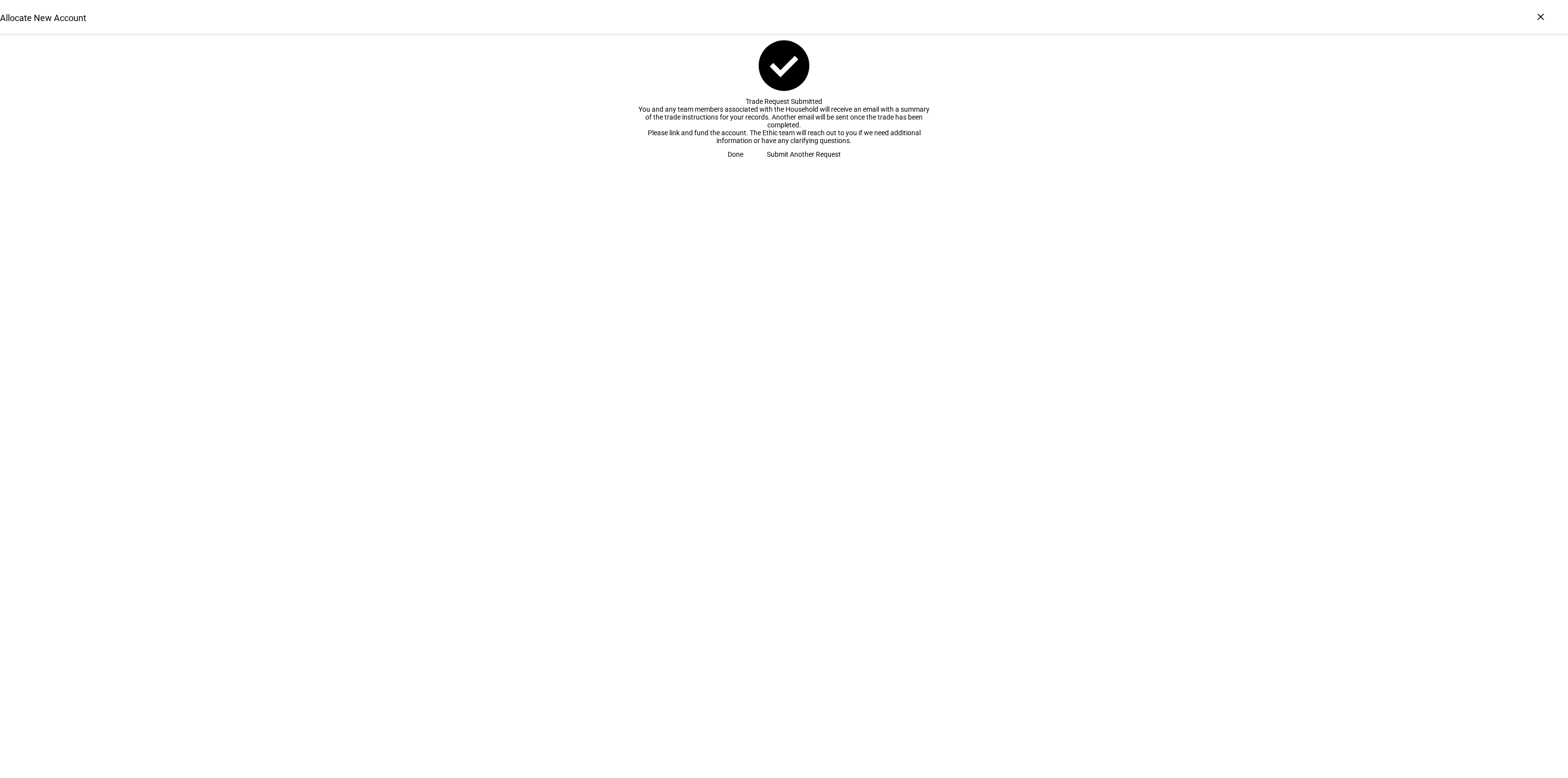
click at [743, 165] on span "Done" at bounding box center [735, 154] width 16 height 19
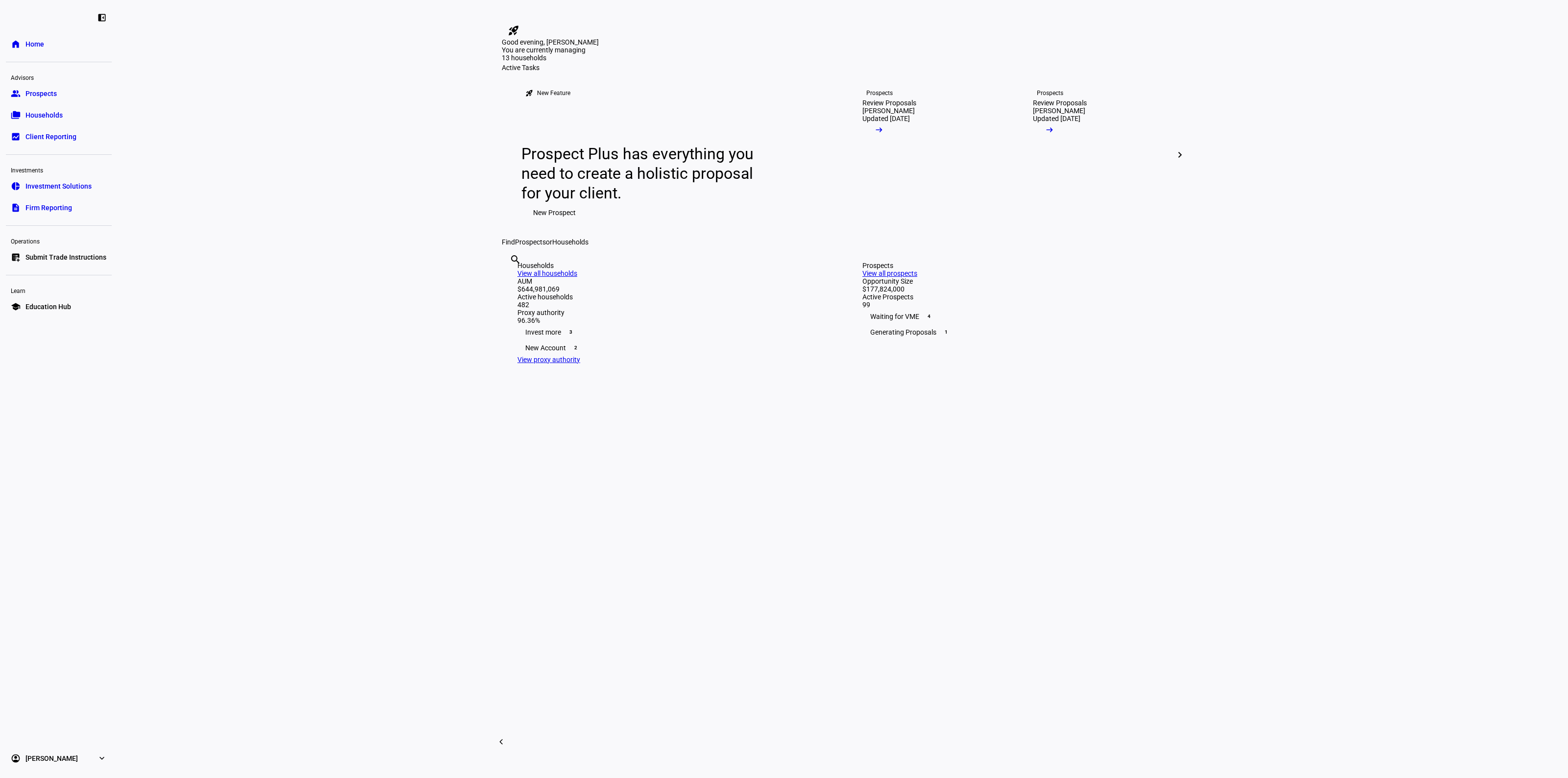
click at [298, 253] on eth-layout-page-content "rocket_launch Product Updates The latest features and improvements Powered by L…" at bounding box center [842, 389] width 1451 height 778
